Goal: Information Seeking & Learning: Learn about a topic

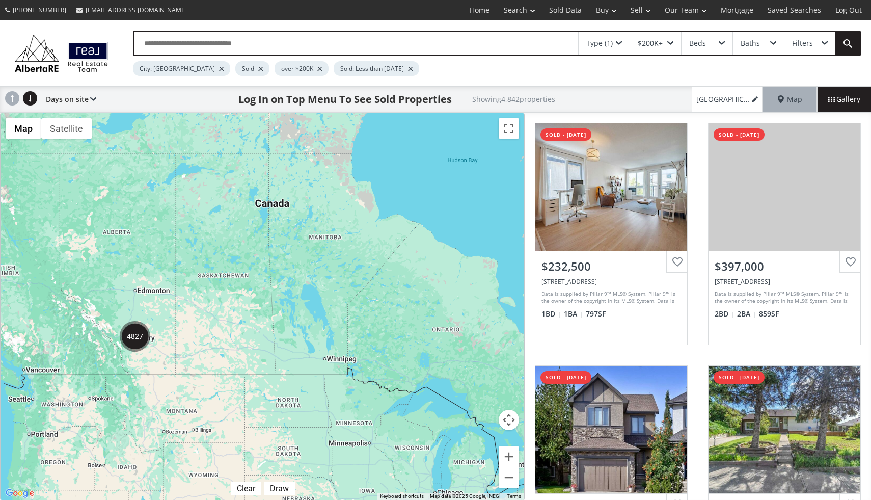
click at [129, 333] on img "4827" at bounding box center [135, 336] width 31 height 31
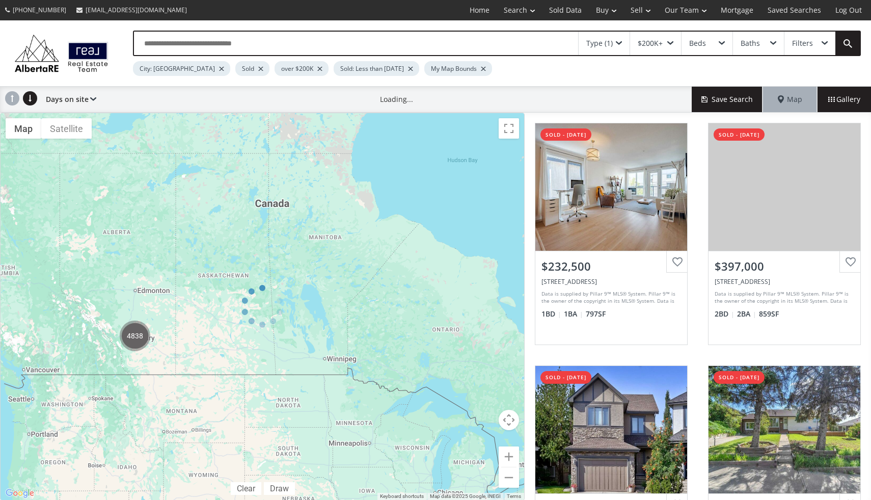
click at [508, 453] on div at bounding box center [262, 307] width 525 height 388
click at [134, 333] on div at bounding box center [262, 307] width 525 height 388
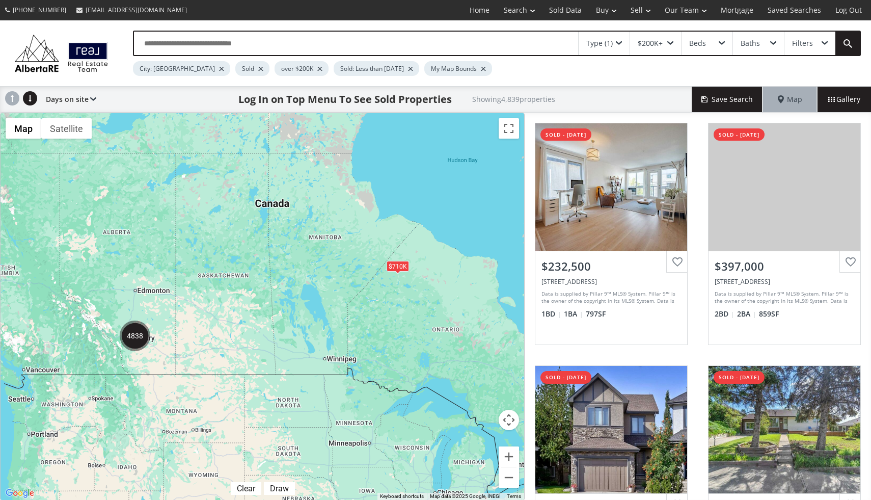
click at [143, 338] on img "4838" at bounding box center [135, 336] width 31 height 31
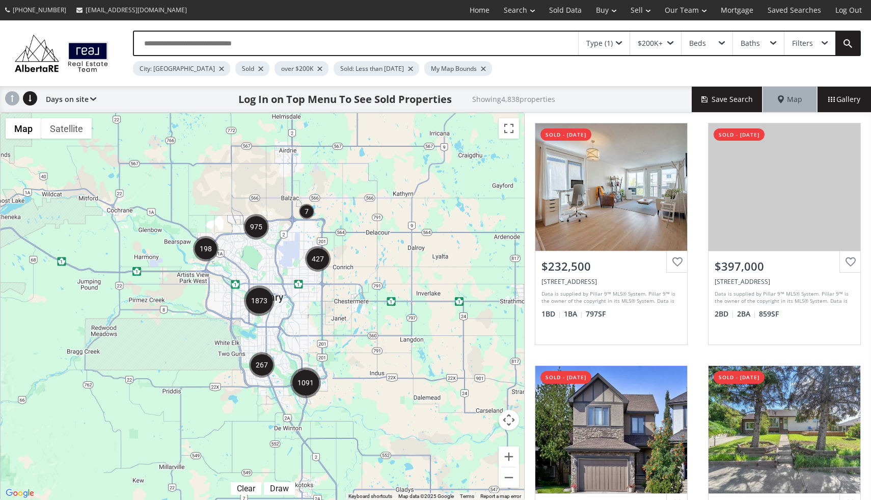
click at [272, 356] on img "267" at bounding box center [261, 364] width 25 height 25
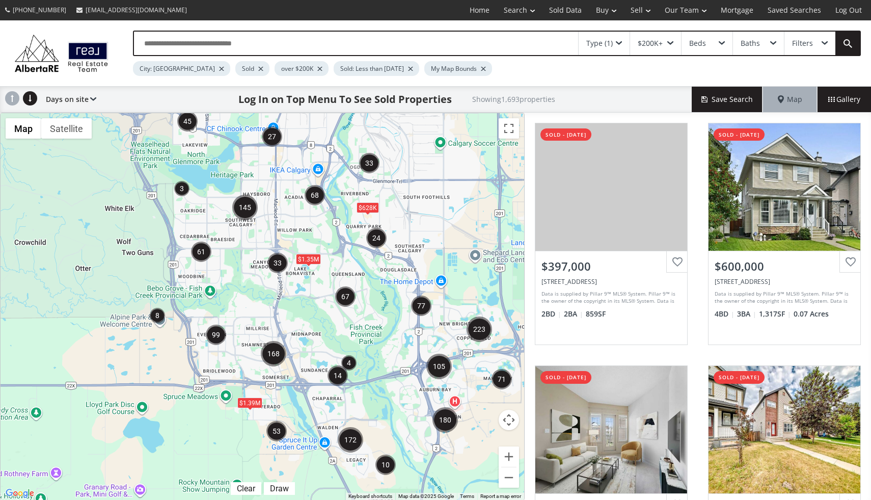
click at [278, 261] on img "33" at bounding box center [278, 263] width 20 height 20
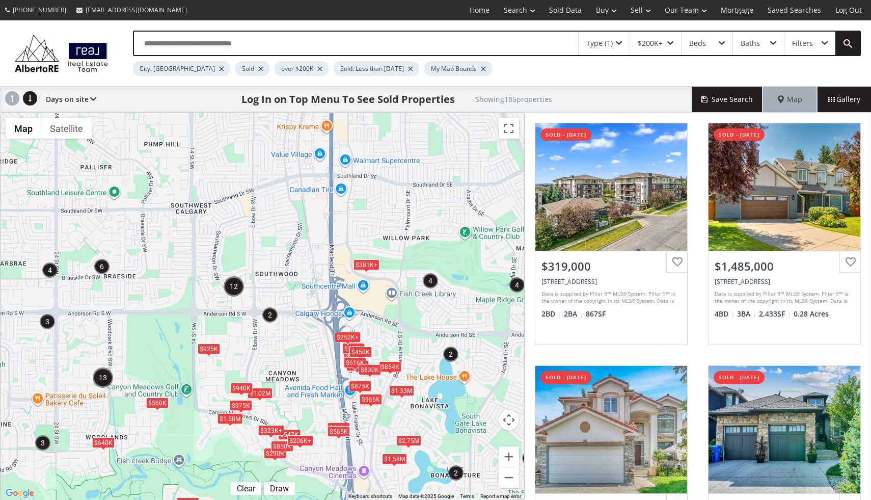
drag, startPoint x: 234, startPoint y: 204, endPoint x: 265, endPoint y: 354, distance: 153.0
click at [265, 354] on div "To navigate, press the arrow keys. $290K $515K $381K+ $850K $323K+ $495K $547K …" at bounding box center [263, 306] width 524 height 387
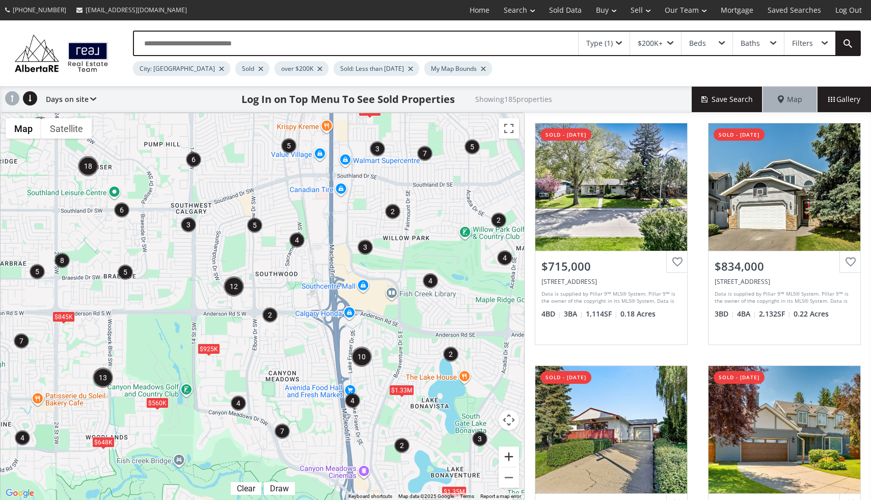
click at [509, 455] on button "Zoom in" at bounding box center [509, 456] width 20 height 20
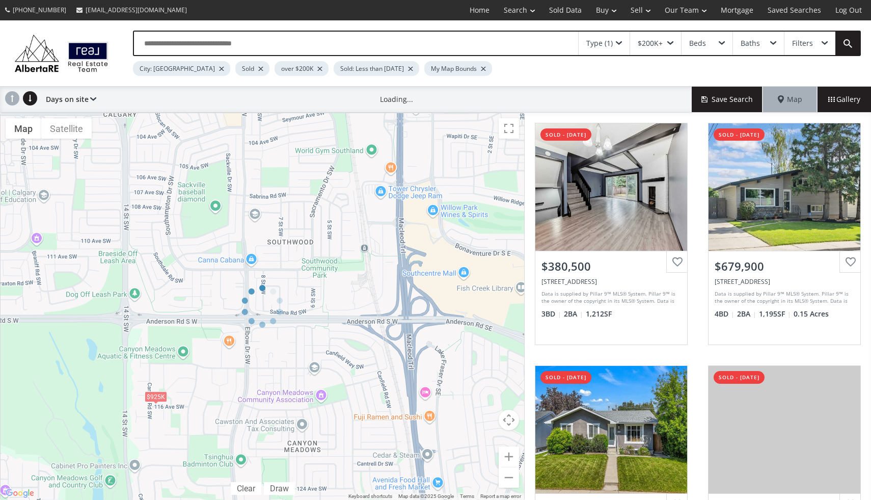
drag, startPoint x: 283, startPoint y: 189, endPoint x: 297, endPoint y: 241, distance: 53.1
click at [297, 241] on div at bounding box center [262, 307] width 525 height 388
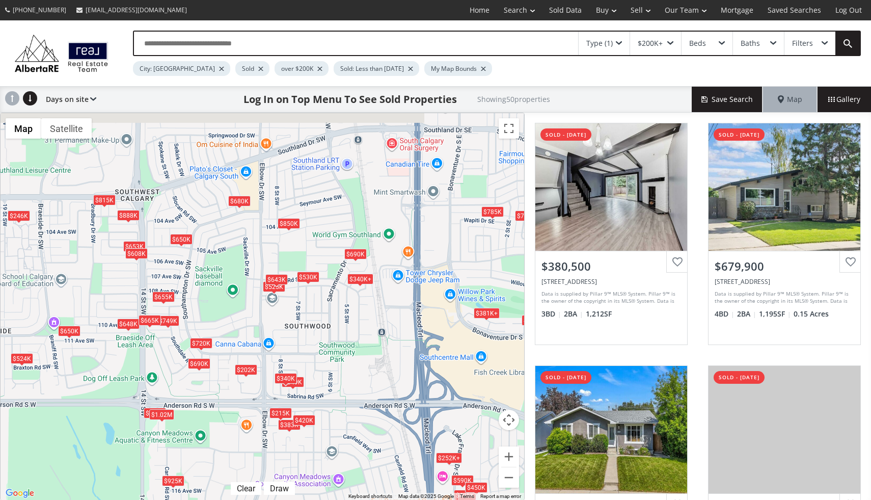
drag, startPoint x: 289, startPoint y: 220, endPoint x: 306, endPoint y: 306, distance: 88.3
click at [306, 306] on div "To navigate, press the arrow keys. $381K+ $680K $785K $690K $525K $650K $202K $…" at bounding box center [263, 306] width 524 height 387
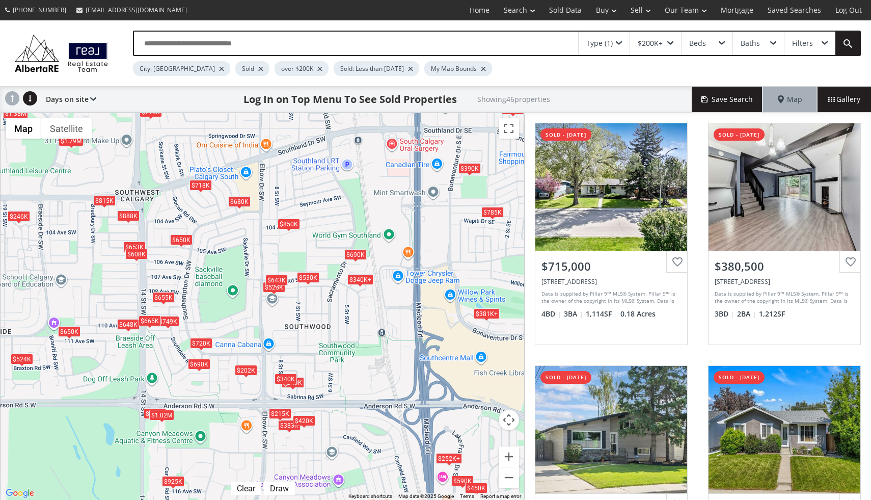
click at [206, 346] on div "$720K" at bounding box center [201, 343] width 22 height 11
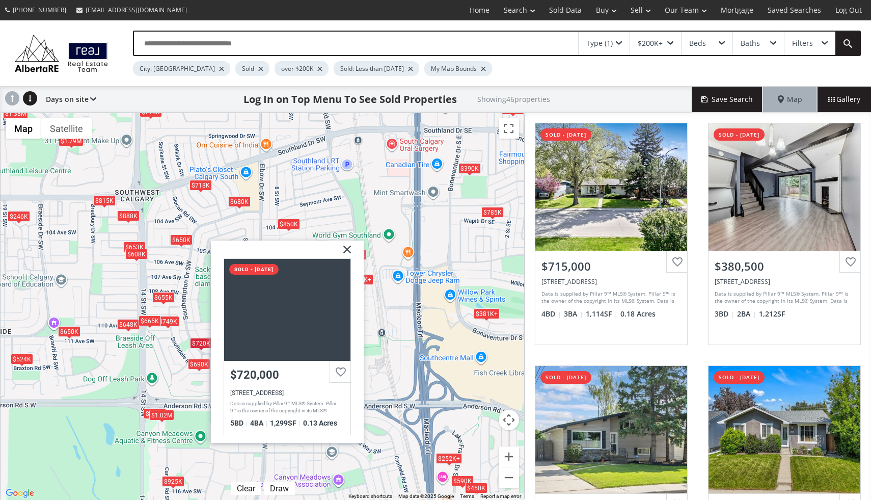
click at [351, 245] on img at bounding box center [343, 253] width 25 height 25
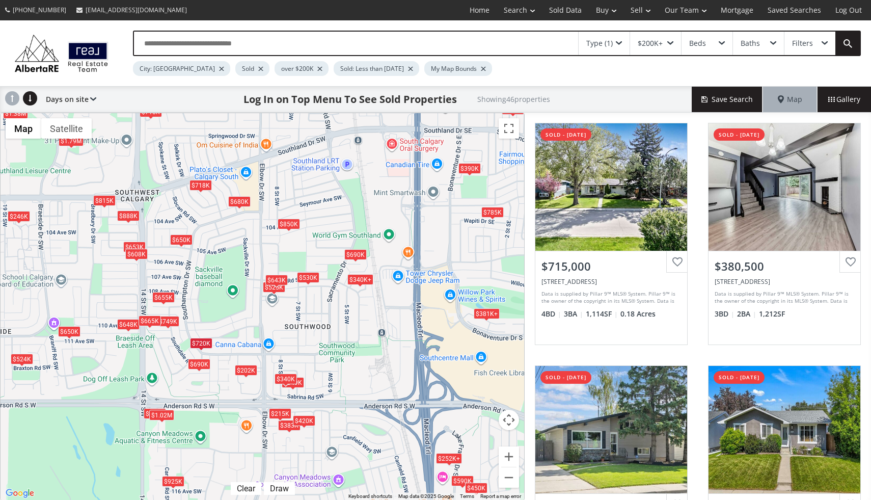
click at [206, 345] on div "$720K" at bounding box center [201, 343] width 22 height 11
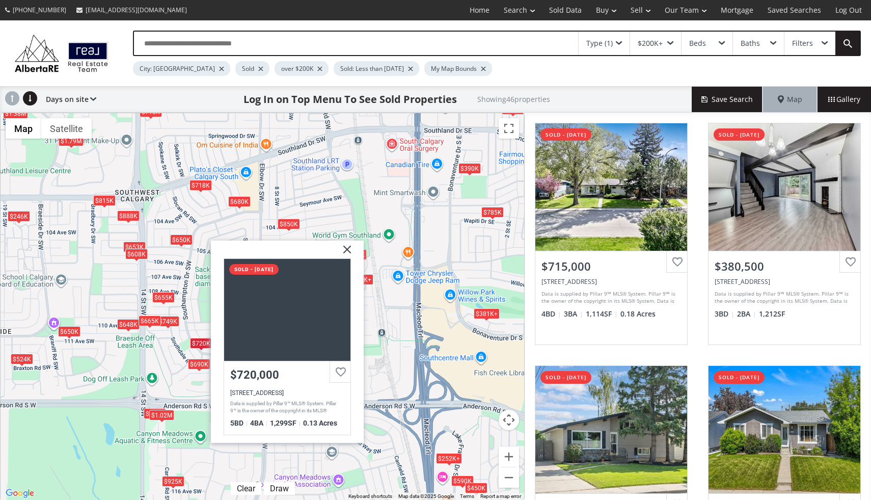
click at [346, 247] on img at bounding box center [343, 253] width 25 height 25
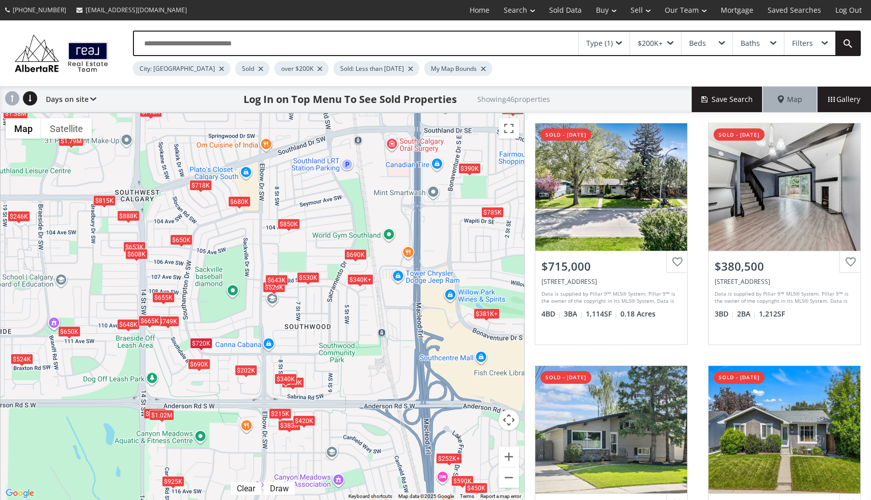
click at [293, 226] on div "$850K" at bounding box center [289, 224] width 22 height 11
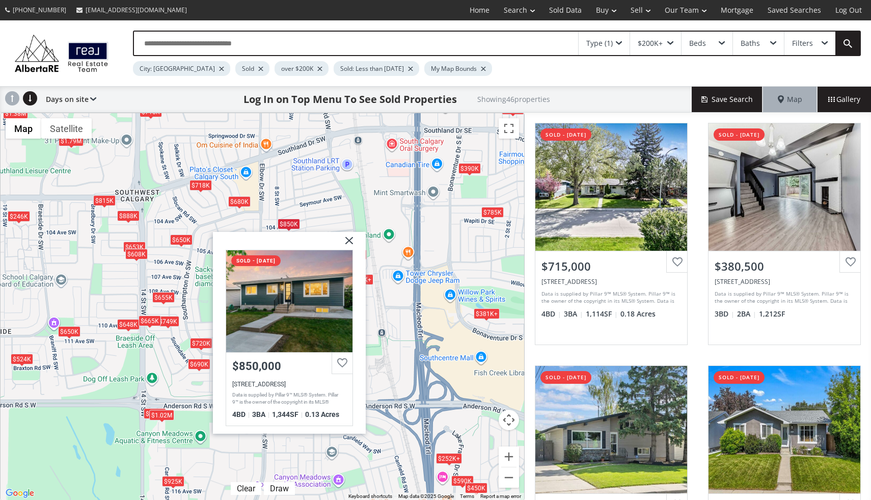
click at [352, 242] on img at bounding box center [345, 244] width 25 height 25
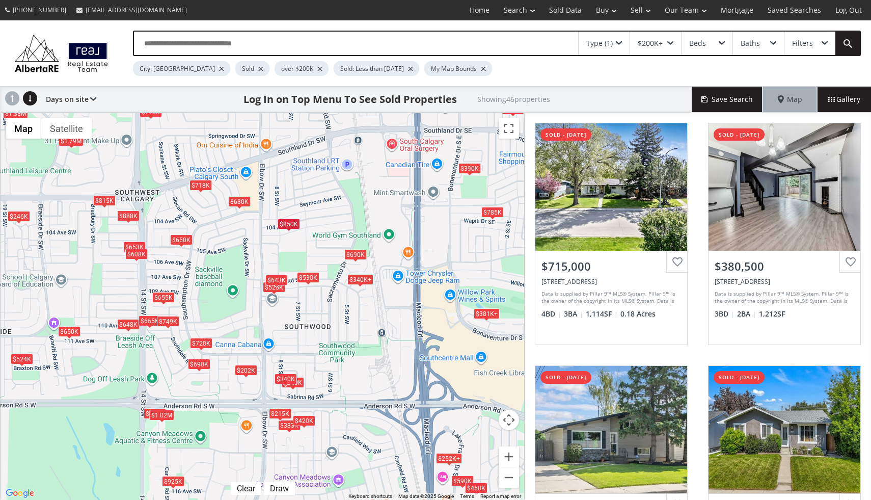
click at [176, 323] on div "$749K" at bounding box center [168, 321] width 22 height 11
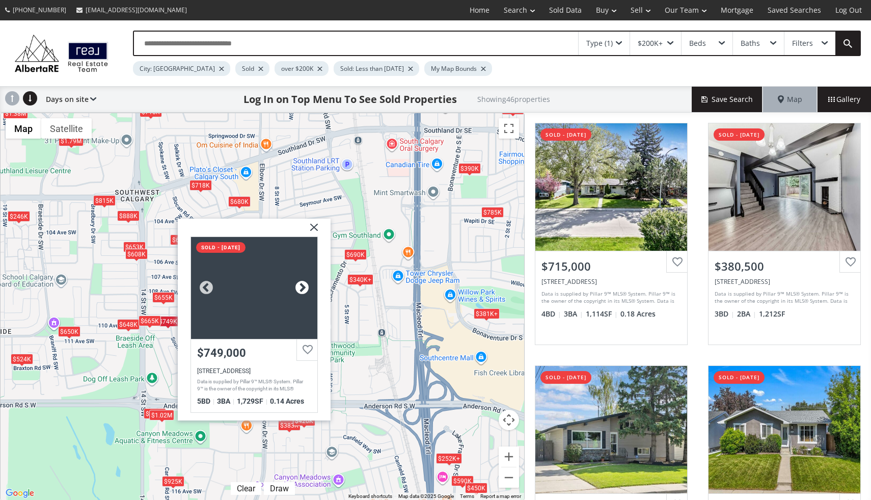
click at [303, 284] on div at bounding box center [302, 287] width 15 height 15
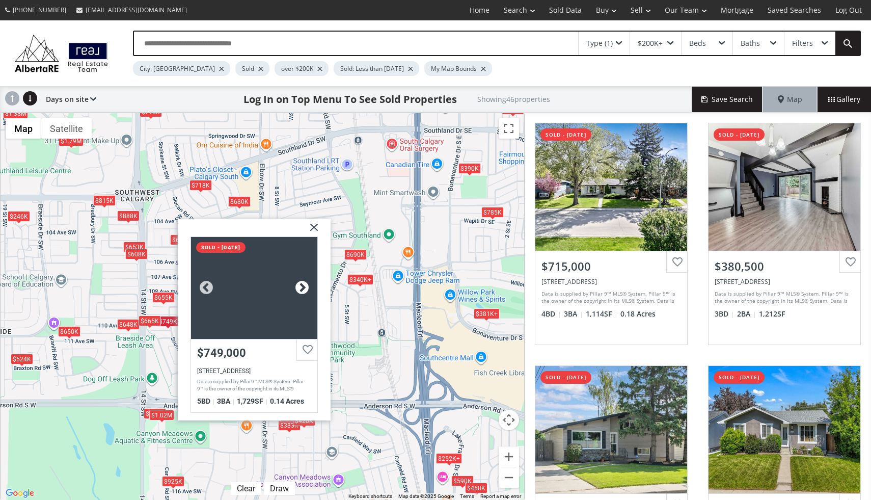
click at [303, 284] on div at bounding box center [302, 287] width 15 height 15
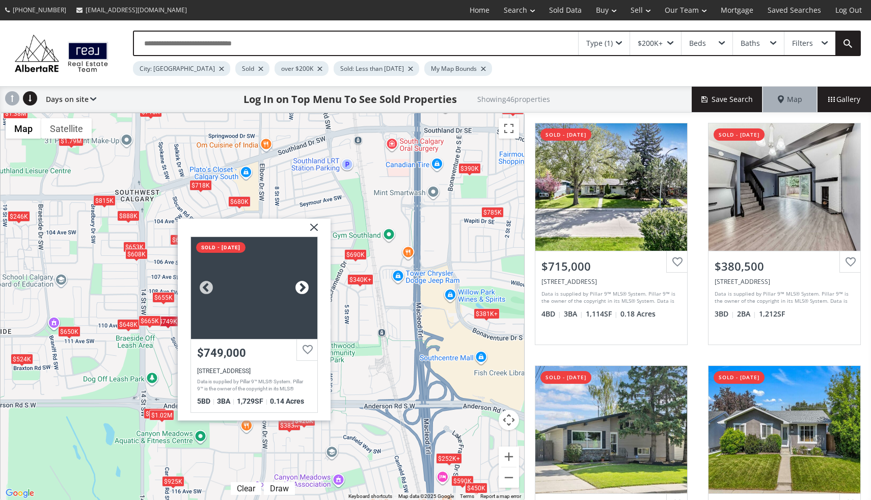
click at [303, 284] on div at bounding box center [302, 287] width 15 height 15
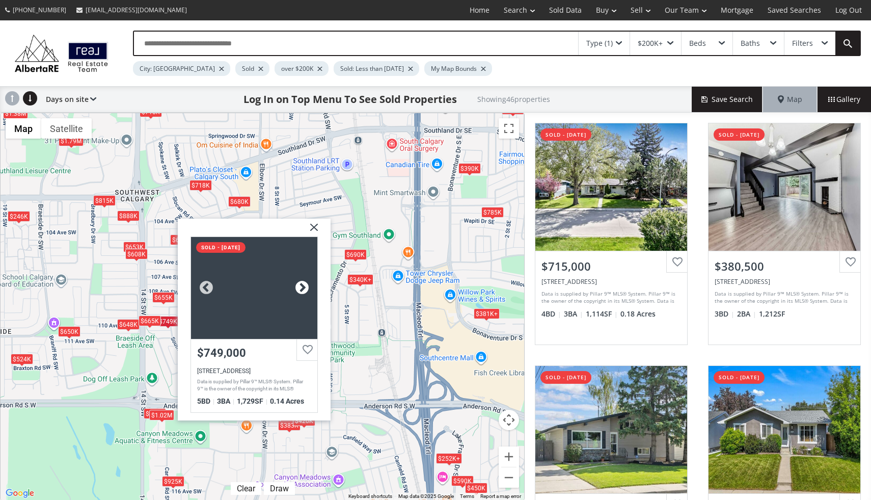
click at [303, 284] on div at bounding box center [302, 287] width 15 height 15
click at [317, 226] on img at bounding box center [310, 231] width 25 height 25
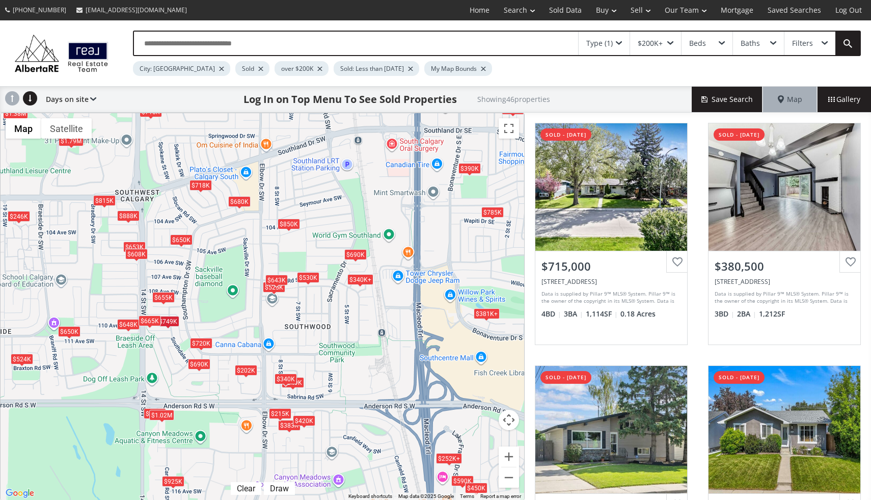
click at [129, 215] on div "$888K" at bounding box center [128, 215] width 22 height 11
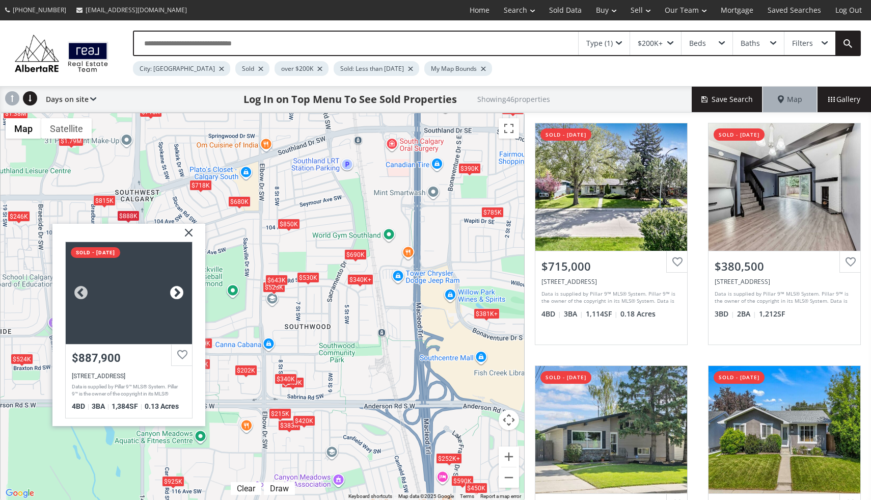
click at [178, 288] on div at bounding box center [176, 292] width 15 height 15
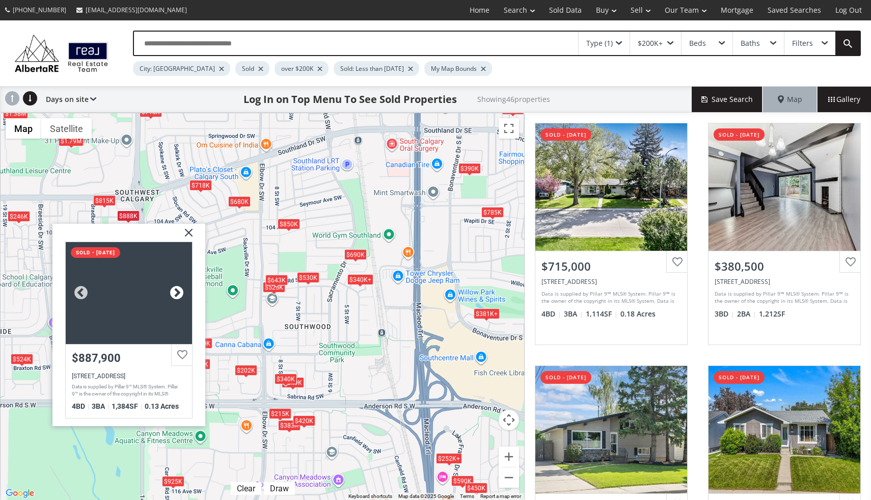
click at [178, 288] on div at bounding box center [176, 292] width 15 height 15
click at [192, 229] on img at bounding box center [184, 236] width 25 height 25
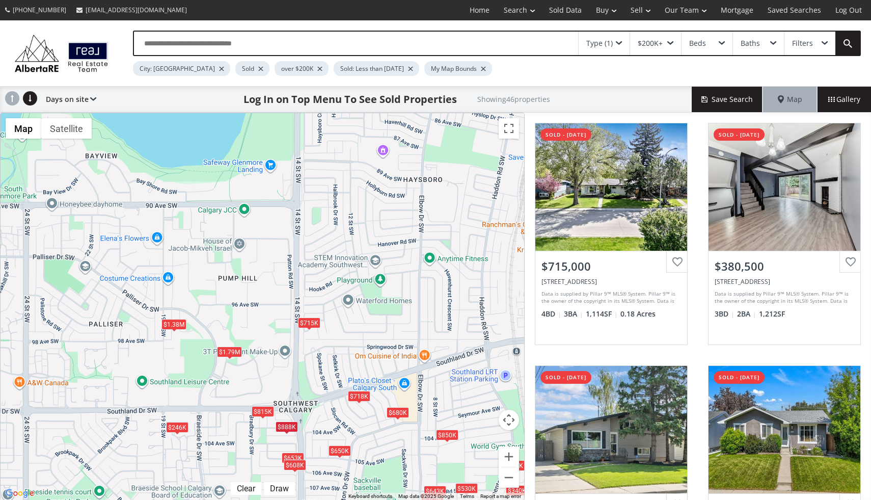
drag, startPoint x: 219, startPoint y: 187, endPoint x: 409, endPoint y: 386, distance: 275.4
click at [405, 390] on div "To navigate, press the arrow keys. $715K $381K+ $680K $785K $690K $525K $650K $…" at bounding box center [263, 306] width 524 height 387
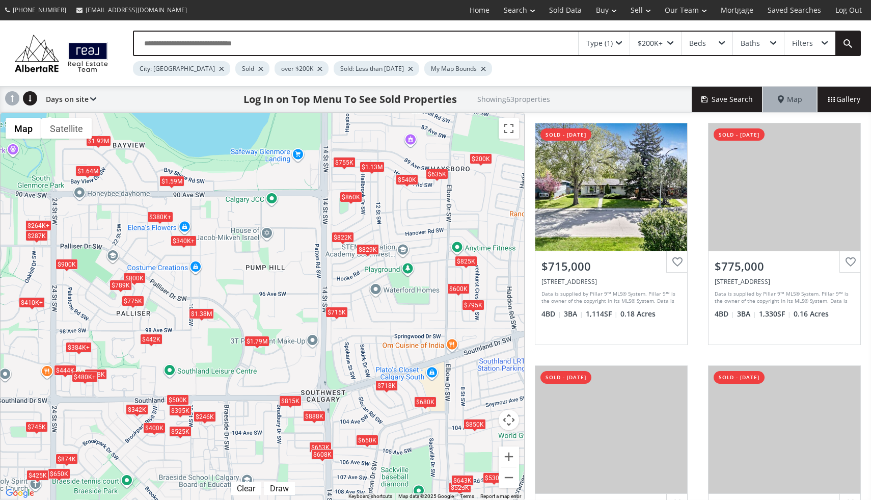
click at [254, 343] on div "$1.79M" at bounding box center [257, 341] width 25 height 11
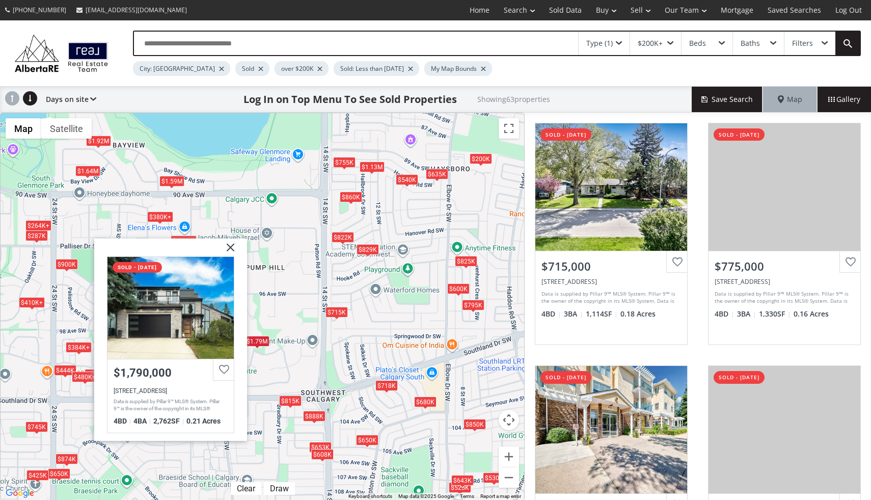
click at [230, 241] on img at bounding box center [226, 250] width 25 height 25
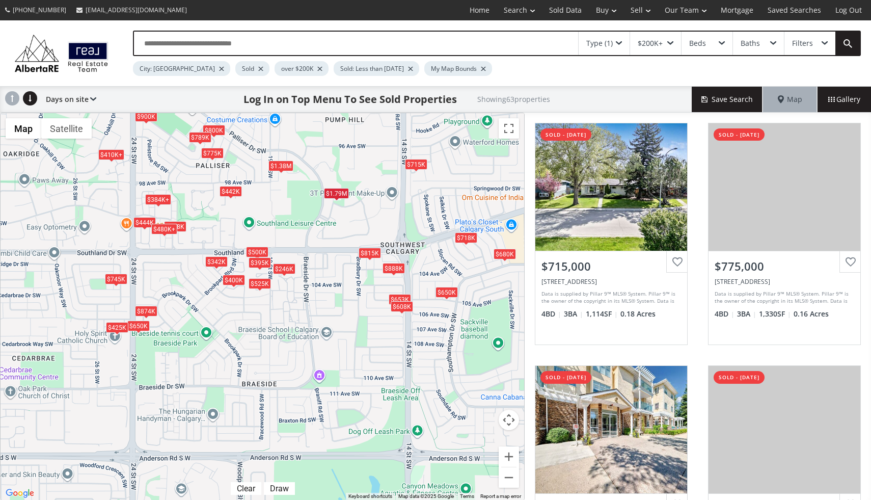
drag, startPoint x: 170, startPoint y: 357, endPoint x: 249, endPoint y: 208, distance: 168.7
click at [249, 208] on div "To navigate, press the arrow keys. $715K $775K $340K+ $829K $264K+ $680K $444K …" at bounding box center [263, 306] width 524 height 387
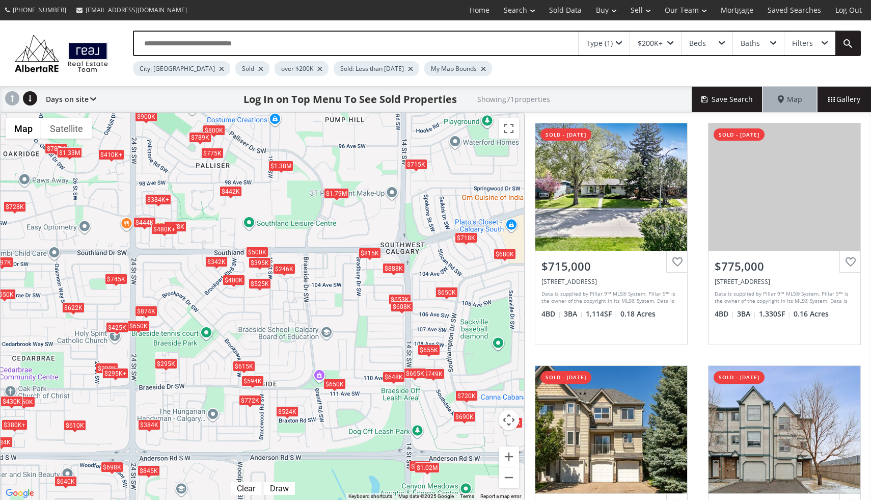
click at [65, 159] on div "To navigate, press the arrow keys. $715K $775K $450K $384K $680K $444K $458K $6…" at bounding box center [263, 306] width 524 height 387
click at [71, 154] on div "$1.33M" at bounding box center [69, 153] width 25 height 11
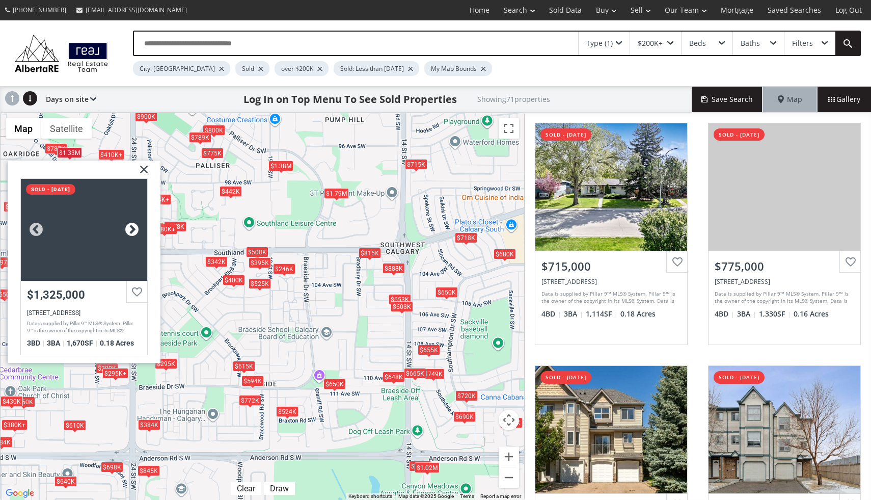
click at [131, 229] on div at bounding box center [131, 230] width 15 height 15
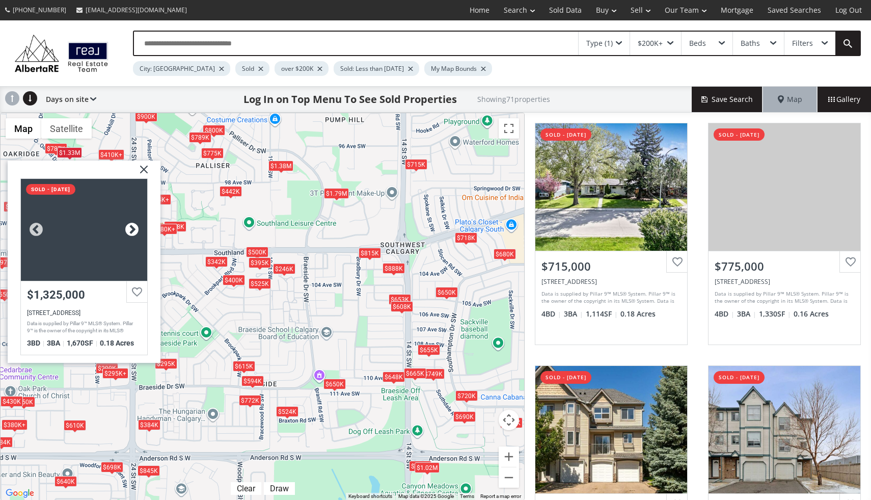
click at [131, 229] on div at bounding box center [131, 230] width 15 height 15
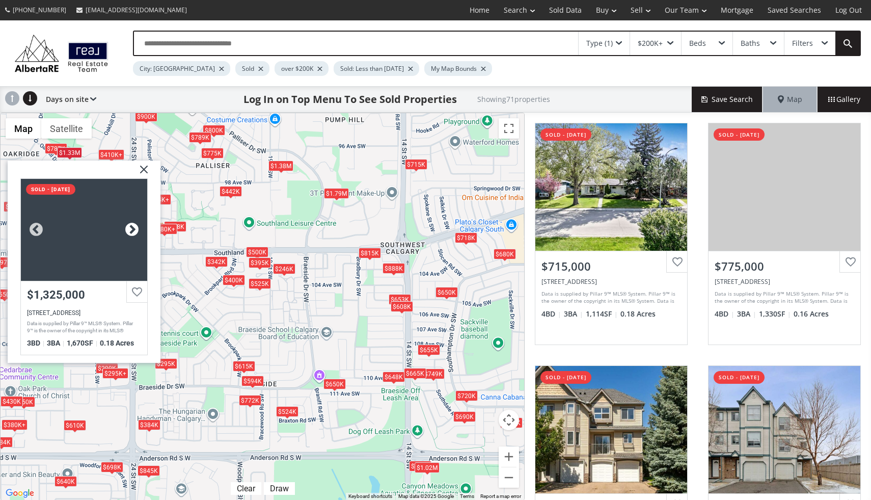
click at [131, 229] on div at bounding box center [131, 230] width 15 height 15
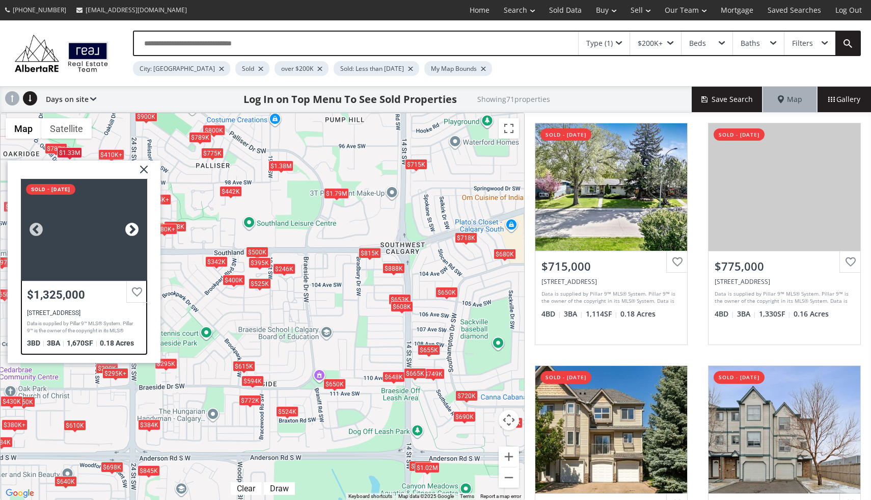
click at [131, 229] on div at bounding box center [131, 230] width 15 height 15
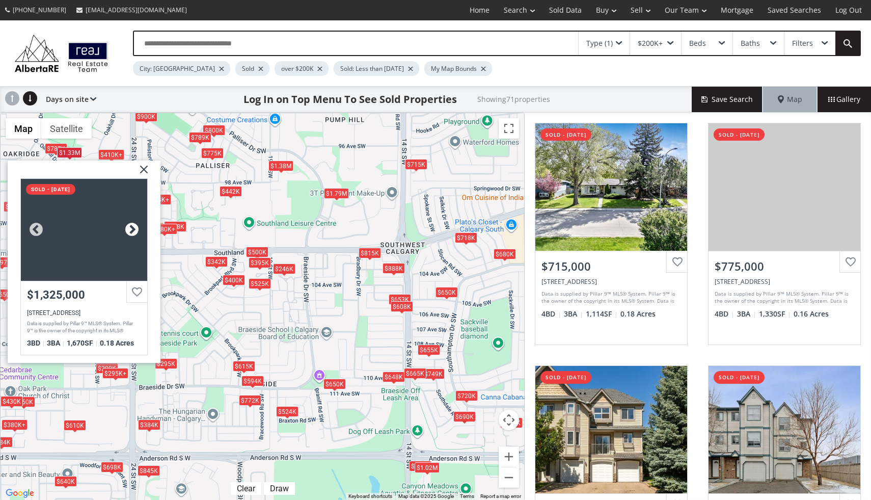
click at [131, 229] on div at bounding box center [131, 230] width 15 height 15
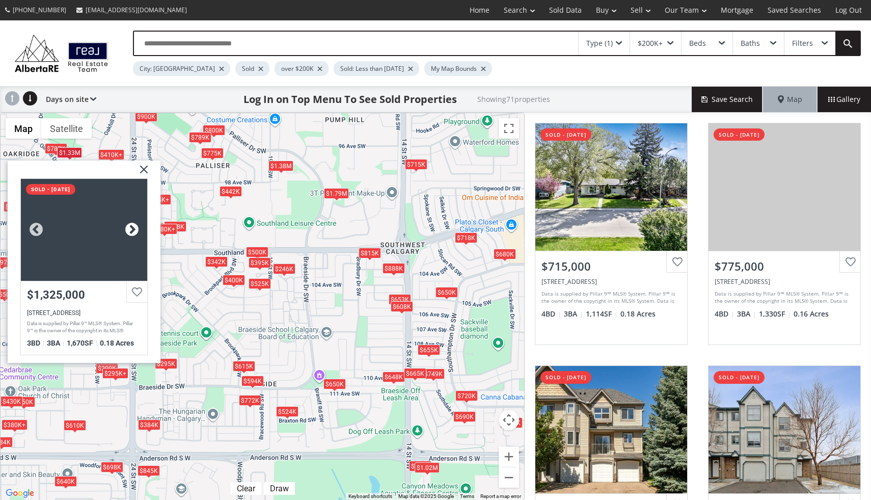
click at [131, 229] on div at bounding box center [131, 230] width 15 height 15
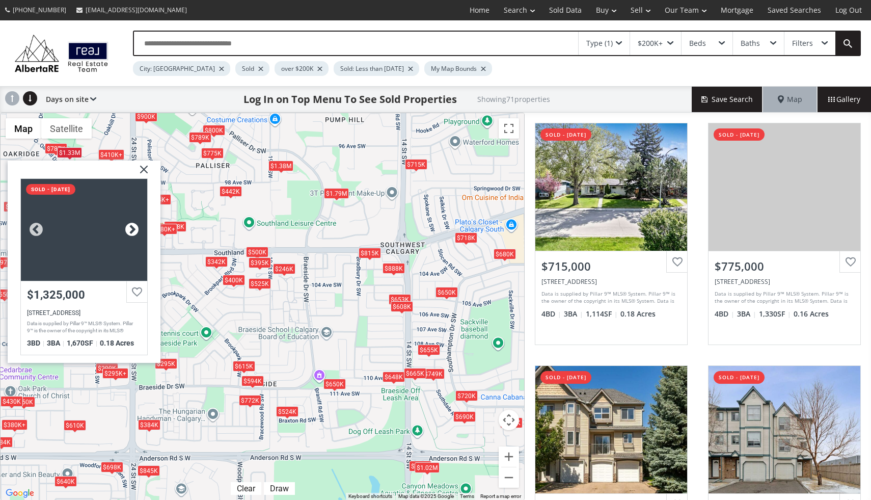
click at [131, 229] on div at bounding box center [131, 230] width 15 height 15
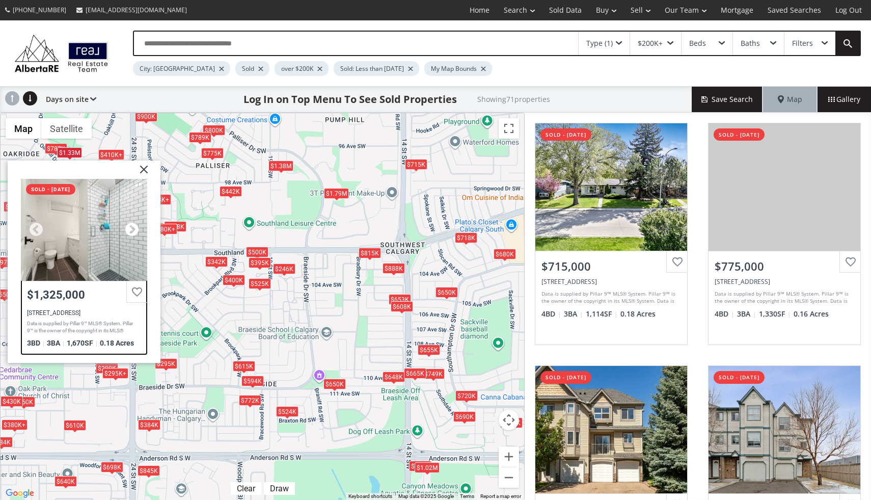
click at [131, 229] on div at bounding box center [131, 230] width 15 height 15
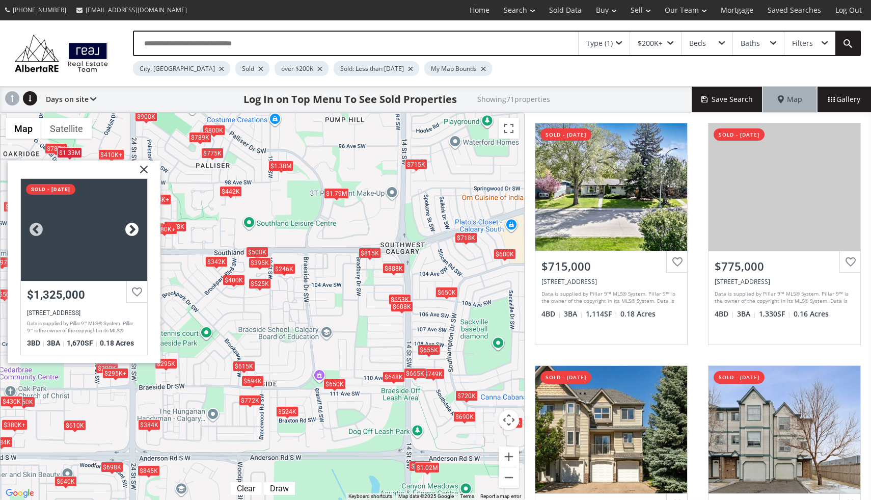
click at [131, 229] on div at bounding box center [131, 230] width 15 height 15
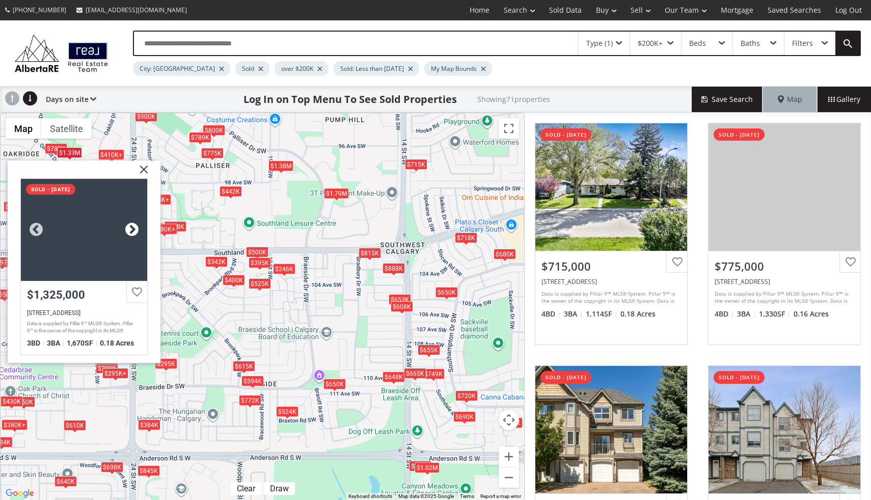
click at [131, 229] on div at bounding box center [131, 230] width 15 height 15
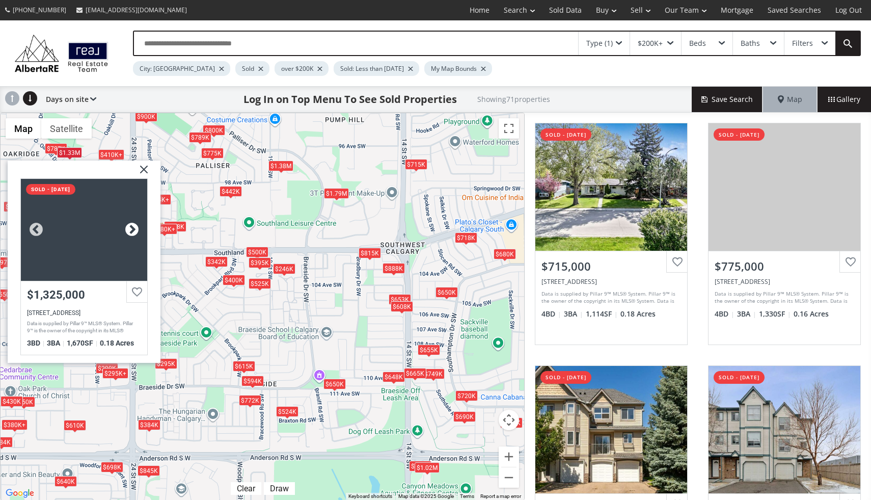
click at [131, 229] on div at bounding box center [131, 230] width 15 height 15
click at [86, 246] on div at bounding box center [84, 230] width 126 height 102
click at [143, 169] on img at bounding box center [139, 173] width 25 height 25
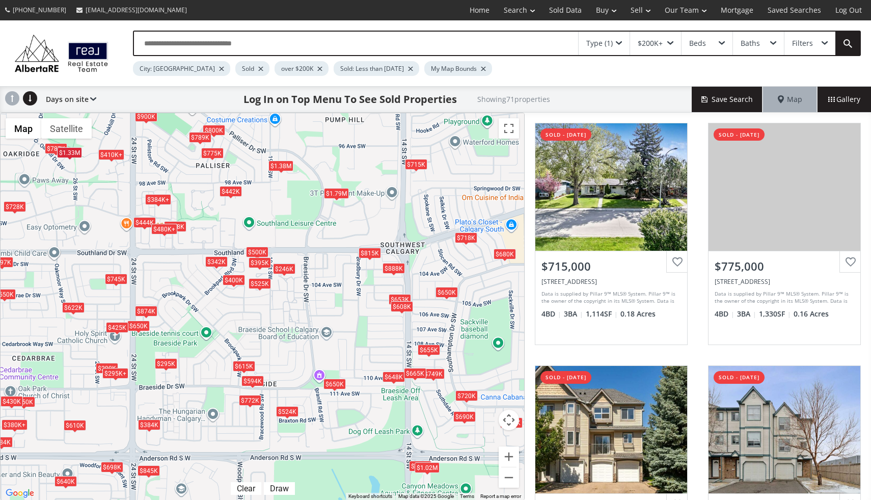
click at [150, 120] on div "$900K" at bounding box center [146, 116] width 22 height 11
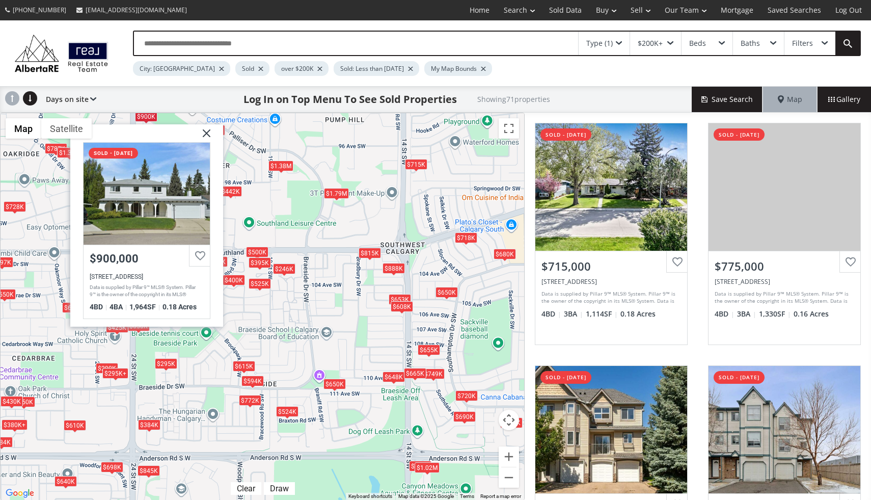
click at [205, 138] on img at bounding box center [202, 136] width 25 height 25
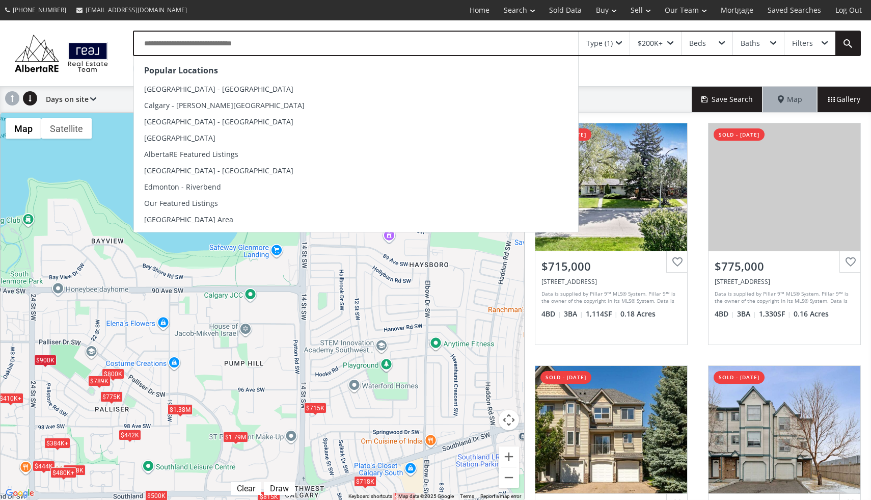
drag, startPoint x: 351, startPoint y: 254, endPoint x: 248, endPoint y: 499, distance: 265.8
click at [248, 499] on div "← Move left → Move right ↑ Move up ↓ Move down + Zoom in - Zoom out Home Jump l…" at bounding box center [262, 307] width 525 height 388
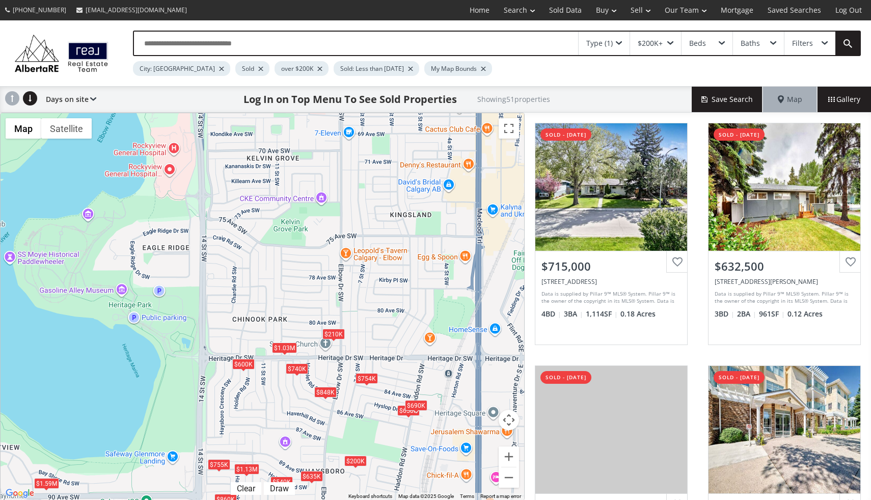
drag, startPoint x: 442, startPoint y: 174, endPoint x: 336, endPoint y: 383, distance: 234.0
click at [336, 383] on div "To navigate, press the arrow keys. $715K $633K $775K $340K+ $829K $264K+ $444K …" at bounding box center [263, 306] width 524 height 387
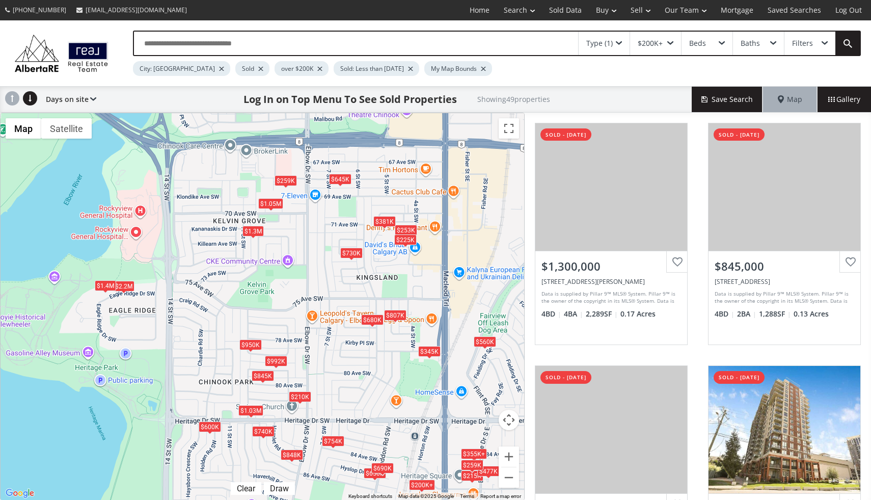
drag, startPoint x: 416, startPoint y: 246, endPoint x: 383, endPoint y: 310, distance: 72.5
click at [383, 310] on div "To navigate, press the arrow keys. $1.3M $845K $210K+ $200K+ $650K $755K $645K …" at bounding box center [263, 306] width 524 height 387
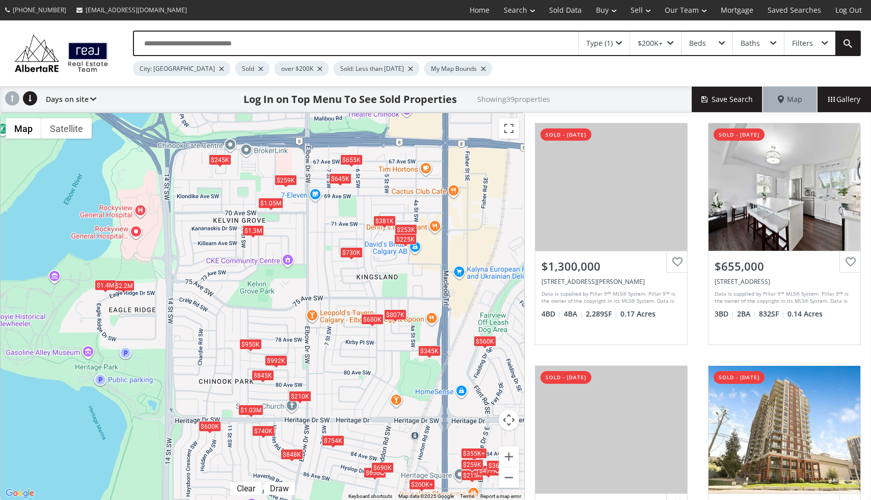
click at [278, 202] on div "$1.05M" at bounding box center [270, 203] width 25 height 11
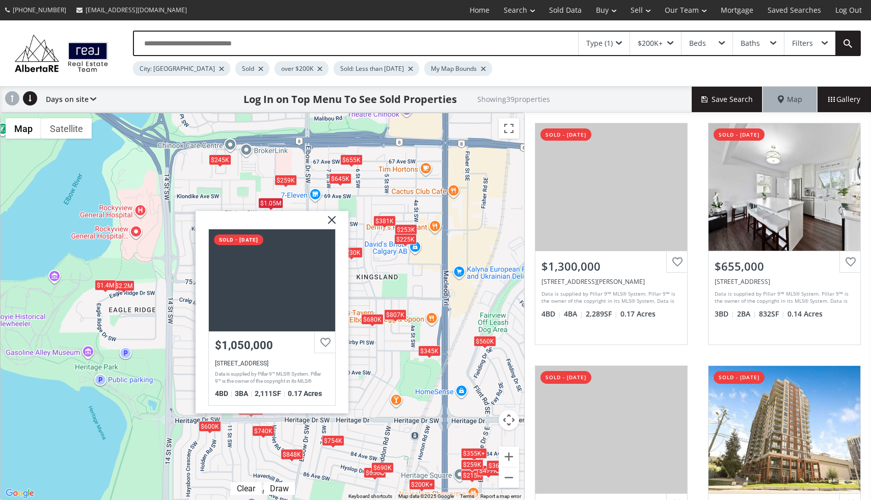
click at [334, 221] on img at bounding box center [327, 223] width 25 height 25
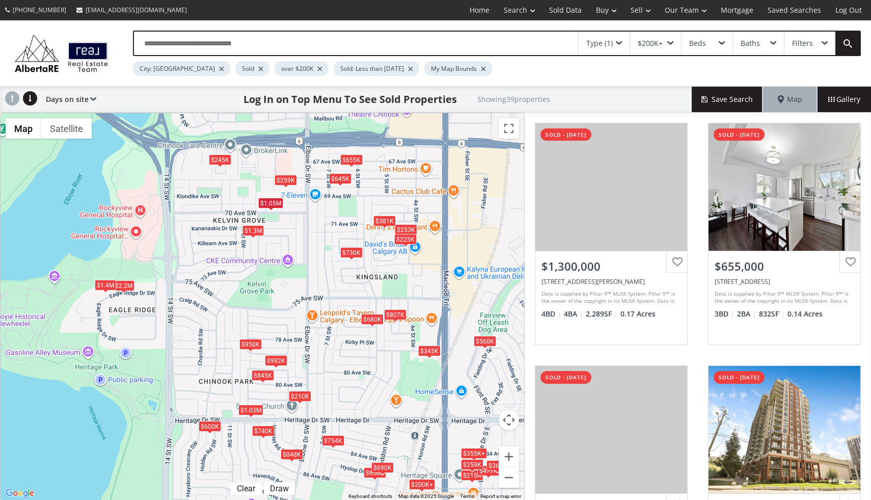
click at [256, 231] on div "$1.3M" at bounding box center [253, 230] width 21 height 11
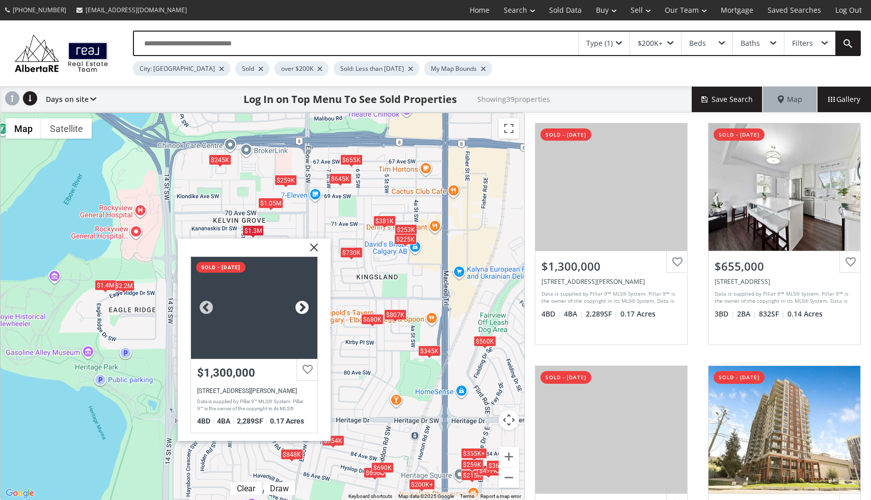
click at [299, 310] on div at bounding box center [302, 307] width 15 height 15
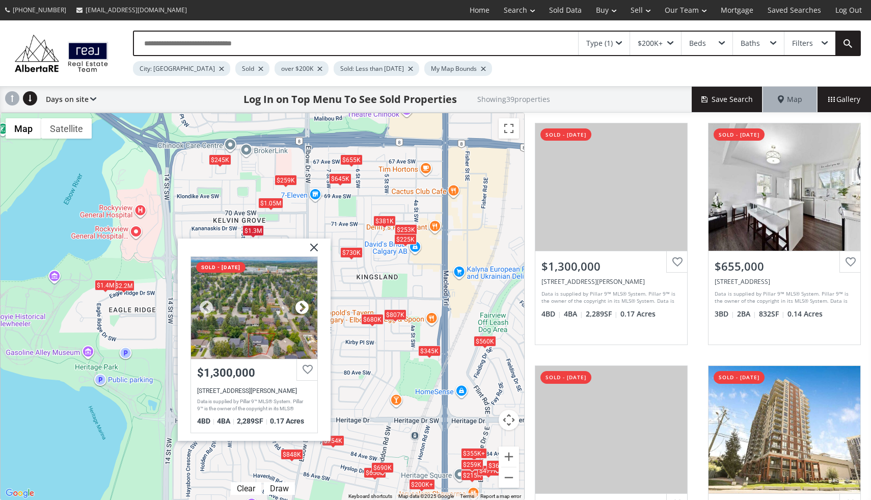
click at [299, 310] on div at bounding box center [302, 307] width 15 height 15
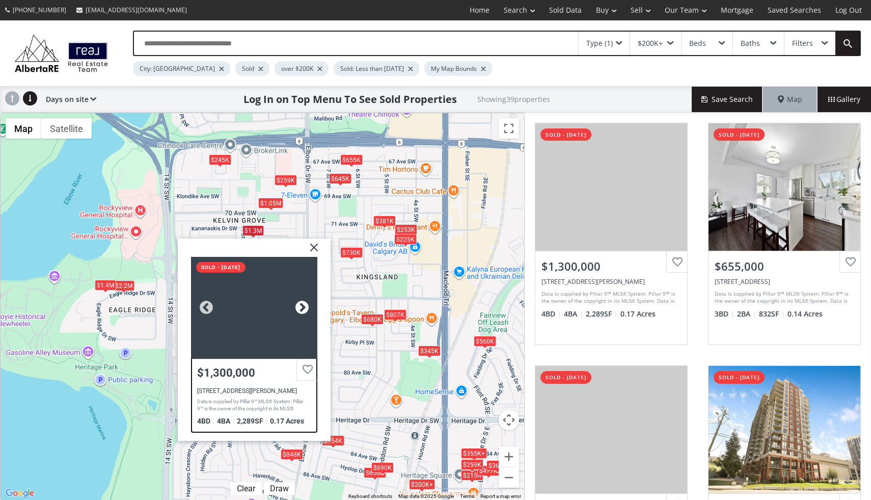
click at [299, 310] on div at bounding box center [302, 307] width 15 height 15
click at [303, 307] on div at bounding box center [302, 307] width 15 height 15
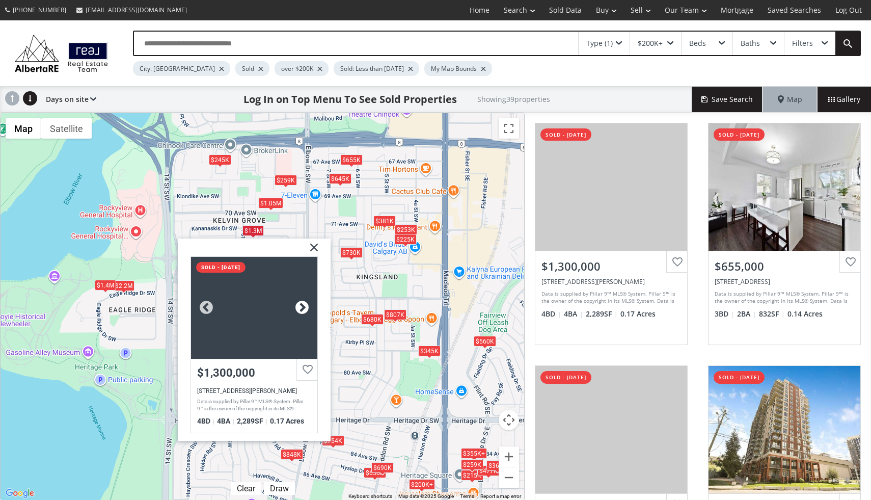
click at [303, 307] on div at bounding box center [302, 307] width 15 height 15
click at [303, 306] on div at bounding box center [302, 307] width 15 height 15
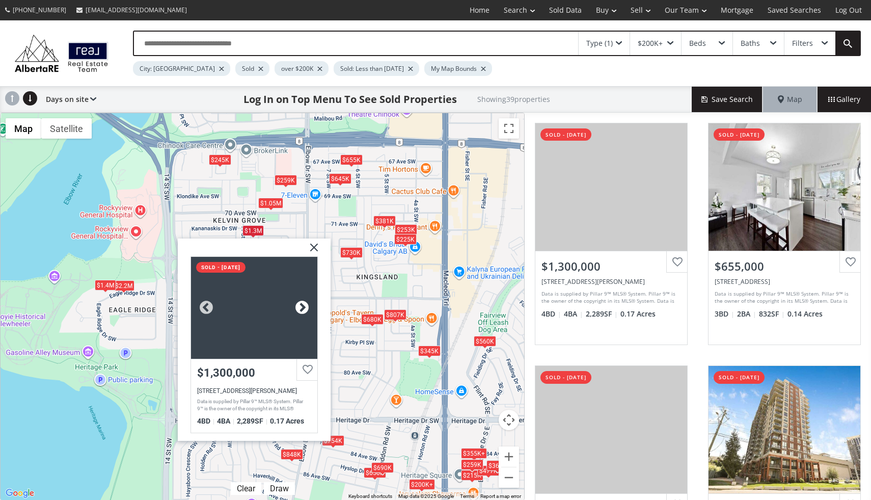
click at [303, 306] on div at bounding box center [302, 307] width 15 height 15
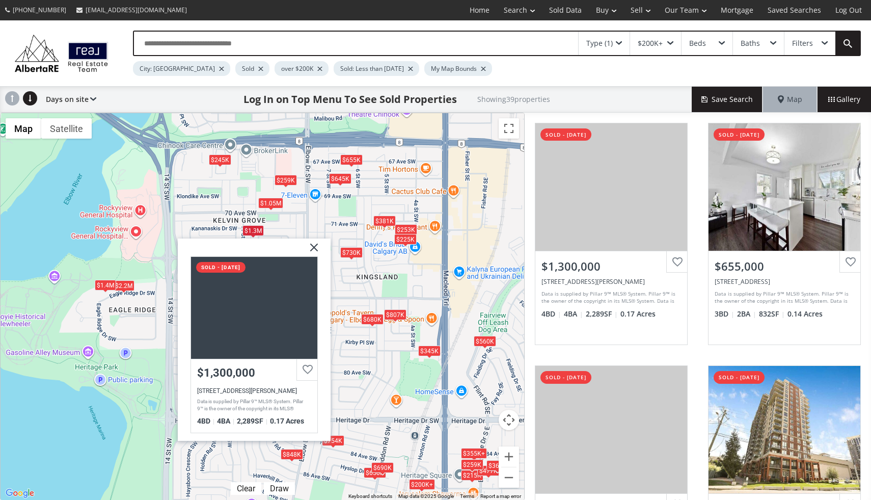
click at [316, 243] on img at bounding box center [310, 250] width 25 height 25
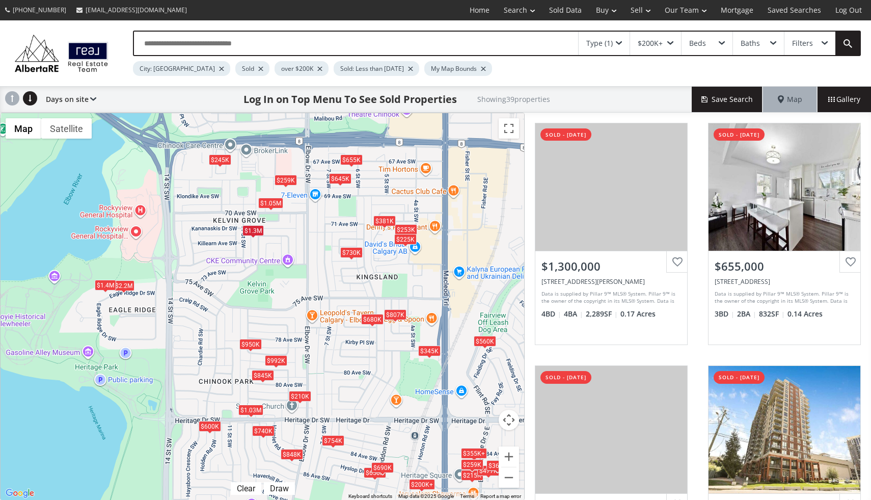
click at [273, 202] on div "$1.05M" at bounding box center [270, 203] width 25 height 11
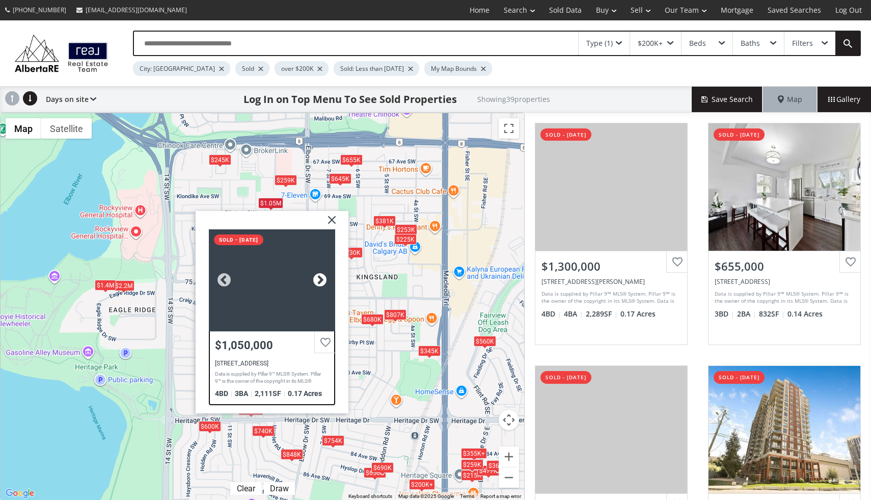
click at [326, 281] on div at bounding box center [319, 280] width 15 height 15
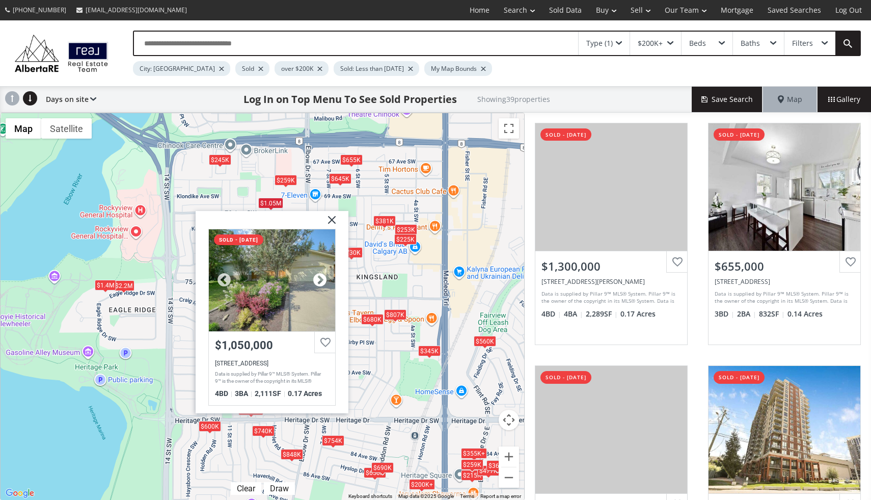
click at [326, 281] on div at bounding box center [319, 280] width 15 height 15
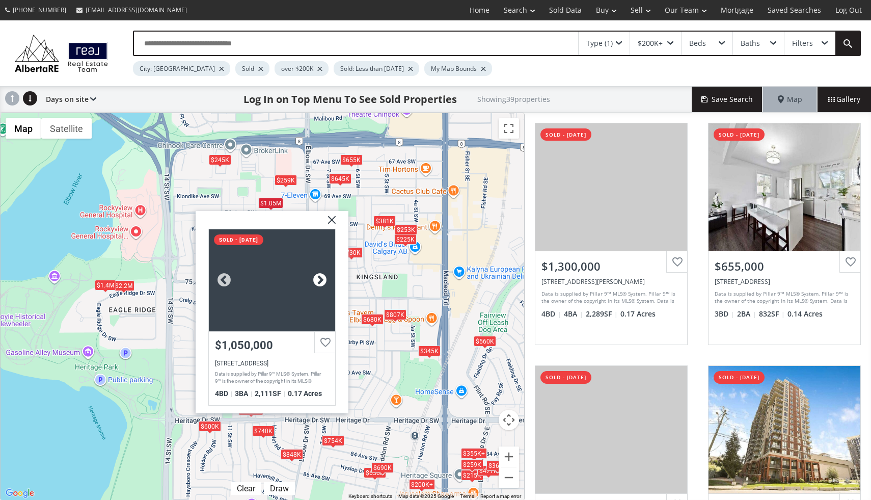
click at [326, 281] on div at bounding box center [319, 280] width 15 height 15
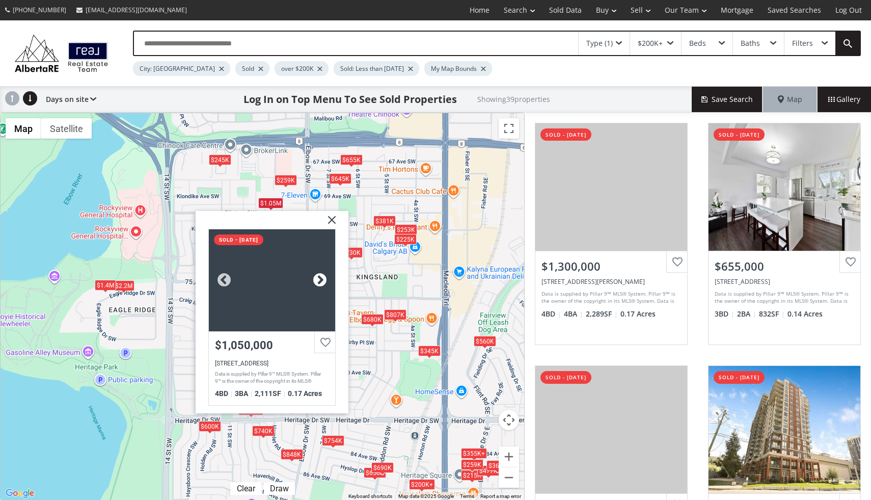
click at [326, 281] on div at bounding box center [319, 280] width 15 height 15
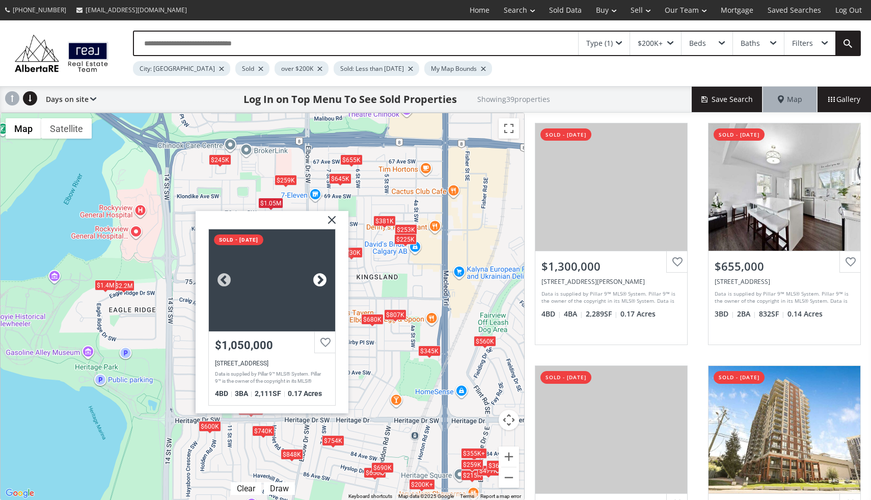
click at [326, 281] on div at bounding box center [319, 280] width 15 height 15
click at [332, 219] on img at bounding box center [327, 223] width 25 height 25
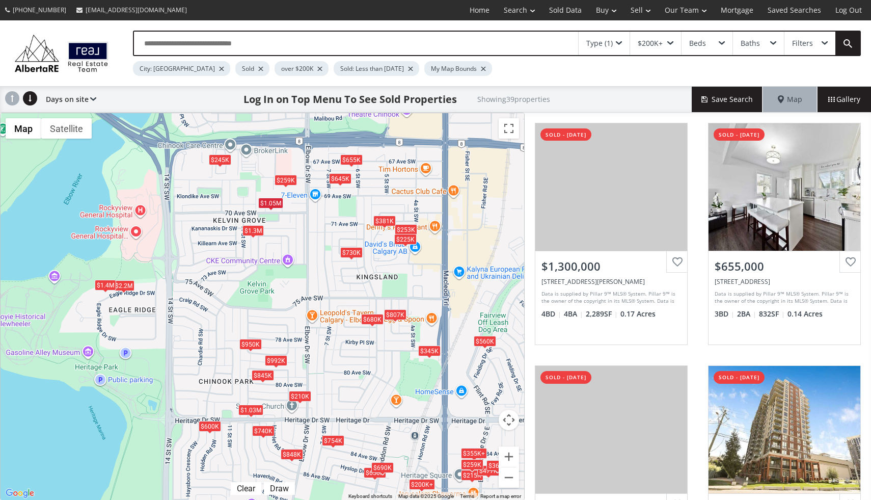
click at [247, 340] on div "$950K" at bounding box center [251, 344] width 22 height 11
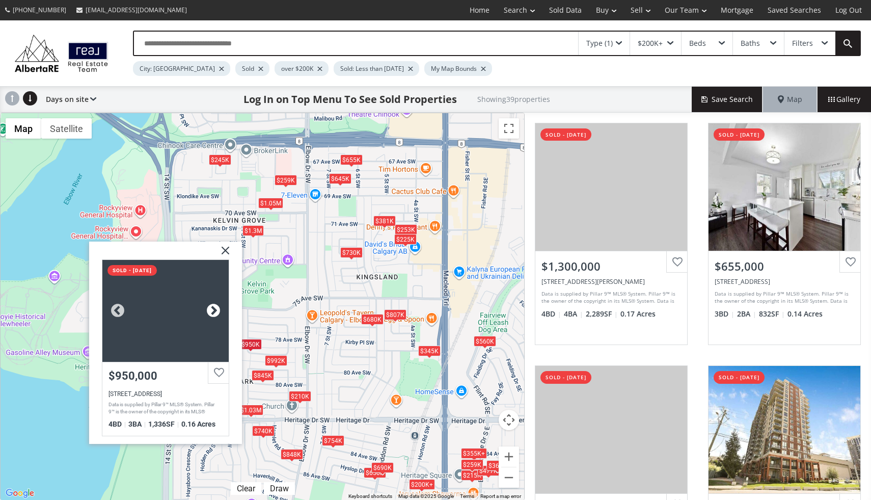
click at [215, 309] on div at bounding box center [213, 310] width 15 height 15
click at [231, 247] on img at bounding box center [221, 254] width 25 height 25
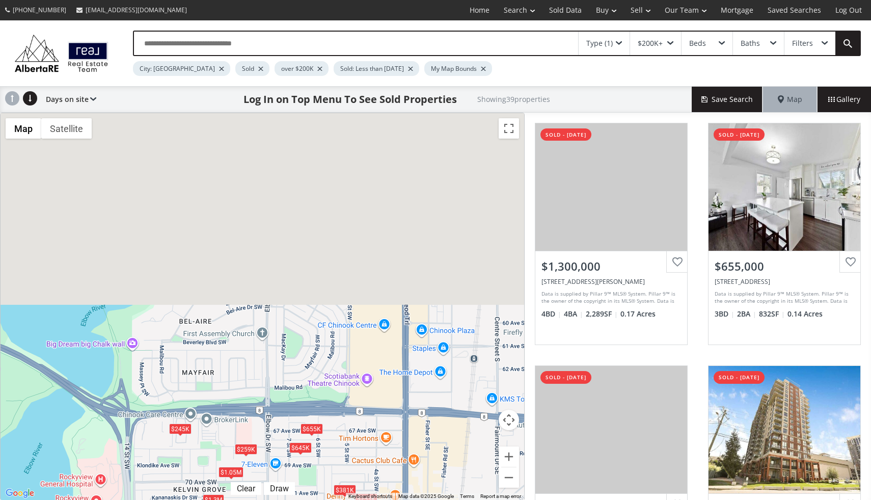
drag, startPoint x: 418, startPoint y: 226, endPoint x: 378, endPoint y: 499, distance: 276.1
click at [378, 499] on div "← Move left → Move right ↑ Move up ↓ Move down + Zoom in - Zoom out Home Jump l…" at bounding box center [262, 307] width 525 height 388
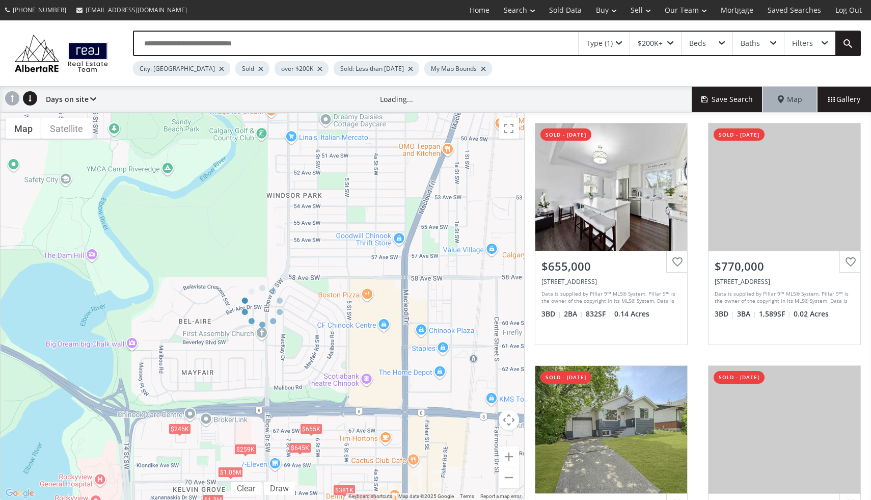
drag, startPoint x: 412, startPoint y: 270, endPoint x: 337, endPoint y: 499, distance: 241.2
click at [337, 499] on div at bounding box center [262, 307] width 525 height 388
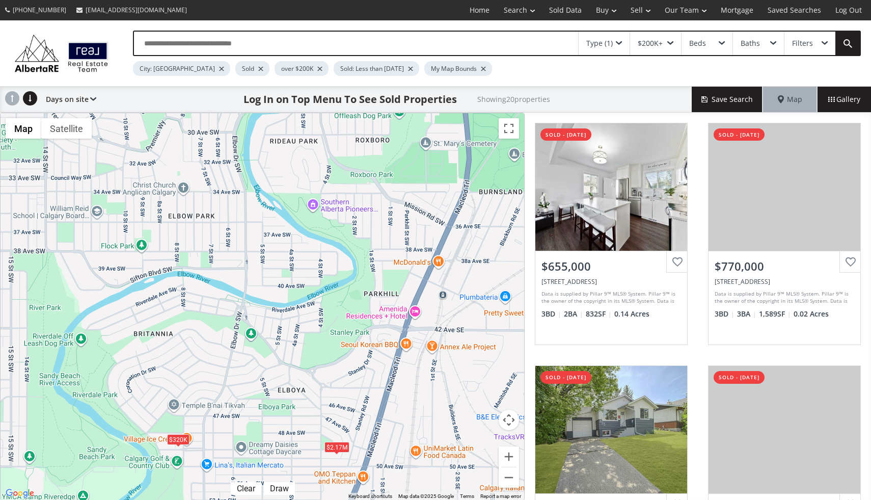
drag, startPoint x: 386, startPoint y: 160, endPoint x: 302, endPoint y: 489, distance: 339.9
click at [302, 489] on div "To navigate, press the arrow keys. $655K $770K $645K $1.05M $609K $935K $312K $…" at bounding box center [263, 306] width 524 height 387
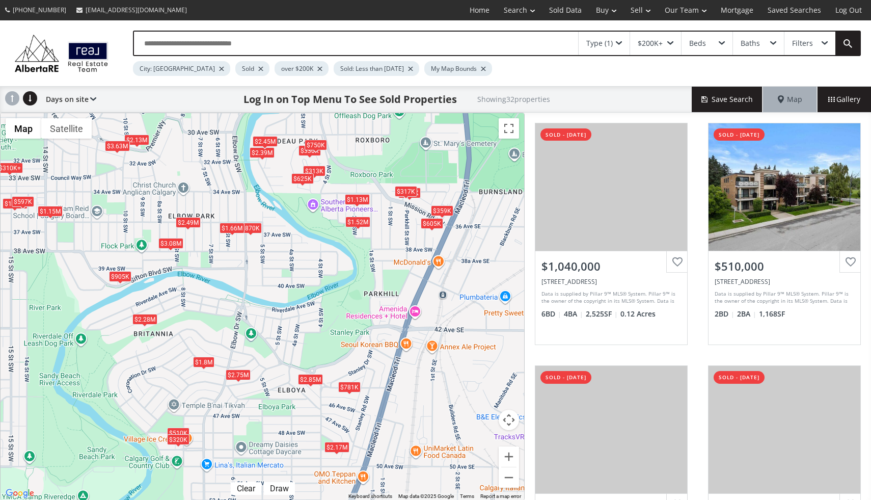
drag, startPoint x: 312, startPoint y: 203, endPoint x: 312, endPoint y: 236, distance: 33.1
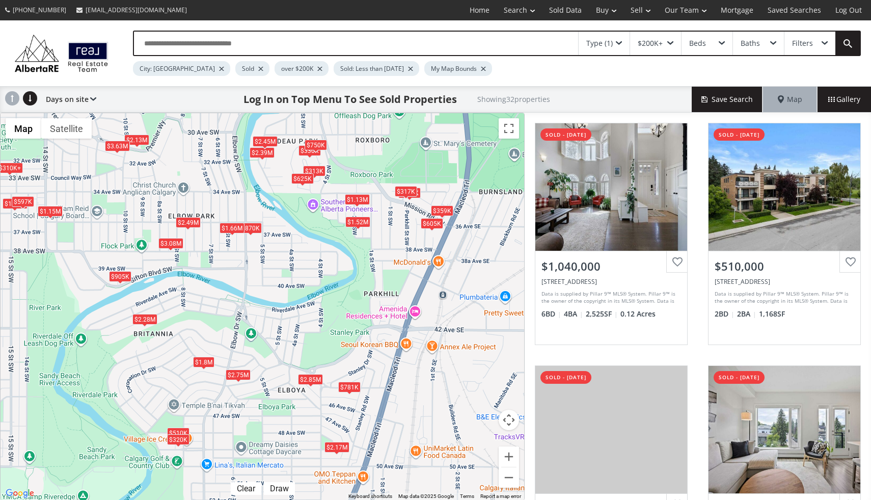
click at [312, 236] on div "← Move left → Move right ↑ Move up ↓ Move down + Zoom in - Zoom out Home Jump l…" at bounding box center [262, 307] width 525 height 388
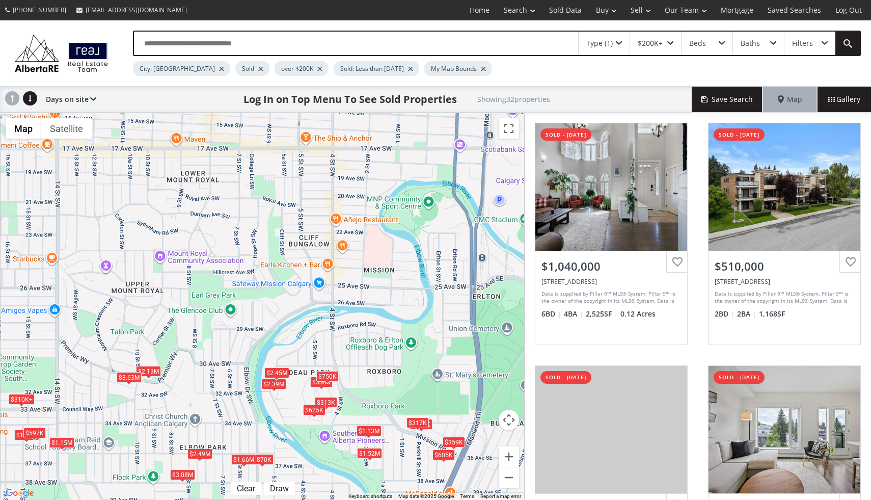
drag, startPoint x: 296, startPoint y: 203, endPoint x: 306, endPoint y: 440, distance: 236.7
click at [306, 440] on div "To navigate, press the arrow keys. $1.04M $510K $1.52M $325K $317K $1.13M $1.15…" at bounding box center [263, 306] width 524 height 387
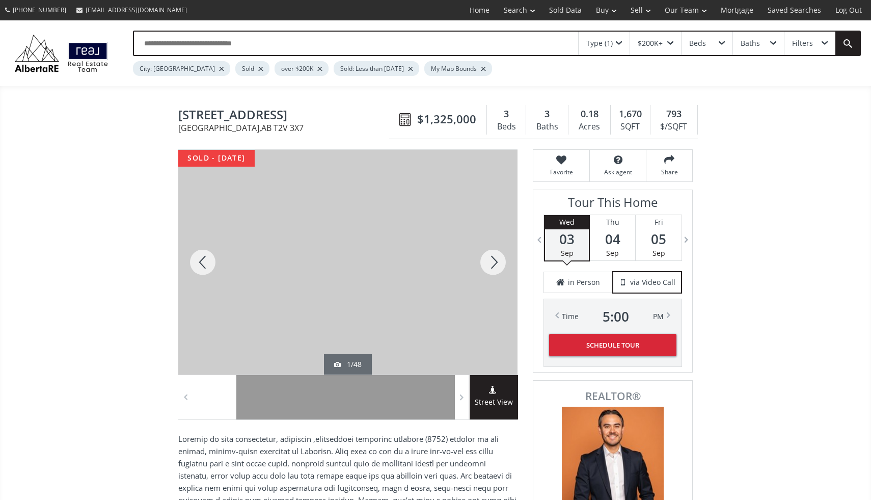
click at [491, 261] on div at bounding box center [493, 262] width 49 height 225
click at [495, 262] on div at bounding box center [493, 262] width 49 height 225
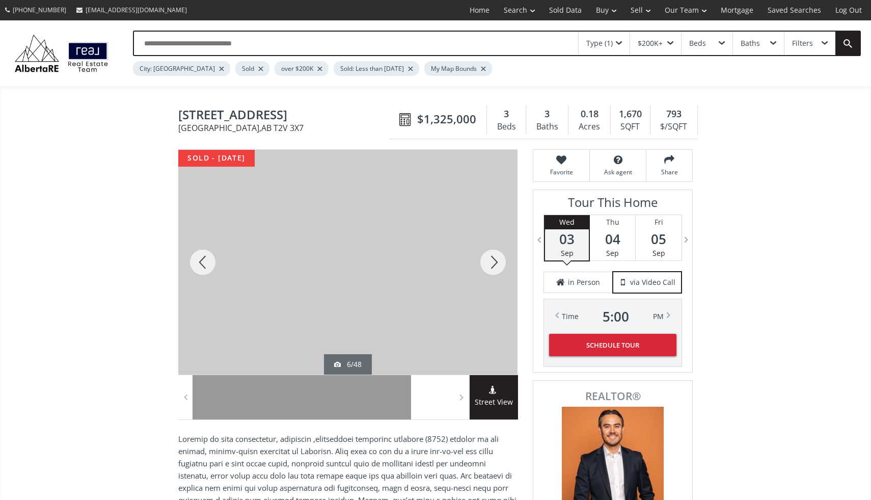
click at [202, 260] on div at bounding box center [202, 262] width 49 height 225
click at [494, 261] on div at bounding box center [493, 262] width 49 height 225
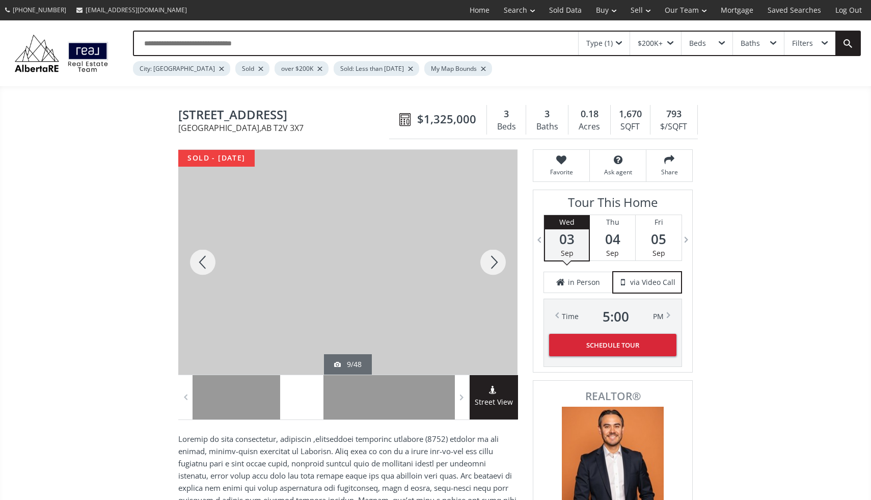
click at [494, 261] on div at bounding box center [493, 262] width 49 height 225
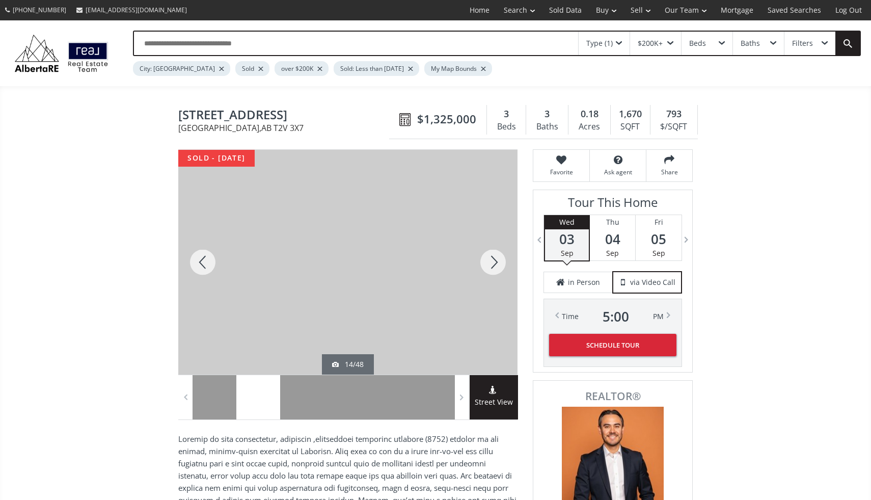
click at [494, 261] on div at bounding box center [493, 262] width 49 height 225
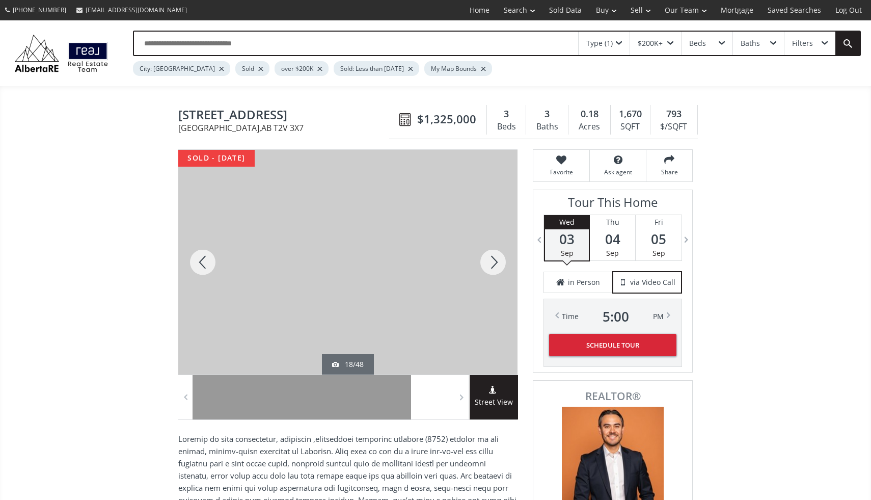
click at [494, 261] on div at bounding box center [493, 262] width 49 height 225
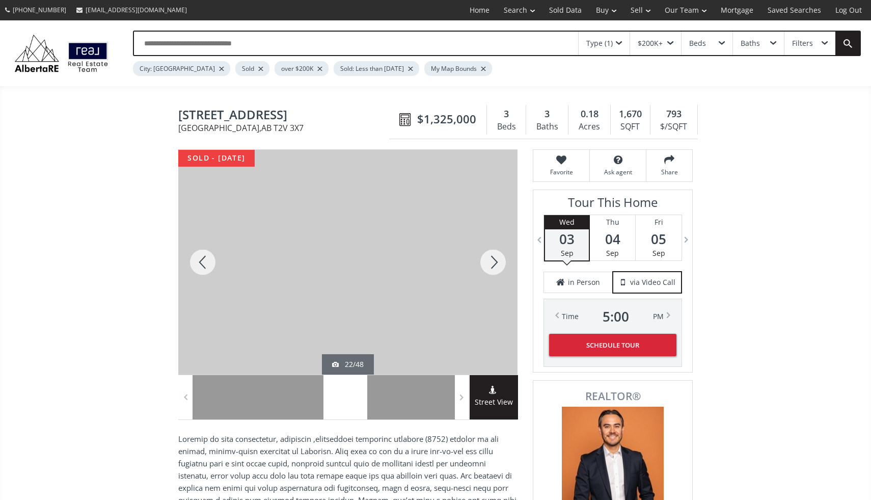
click at [494, 261] on div at bounding box center [493, 262] width 49 height 225
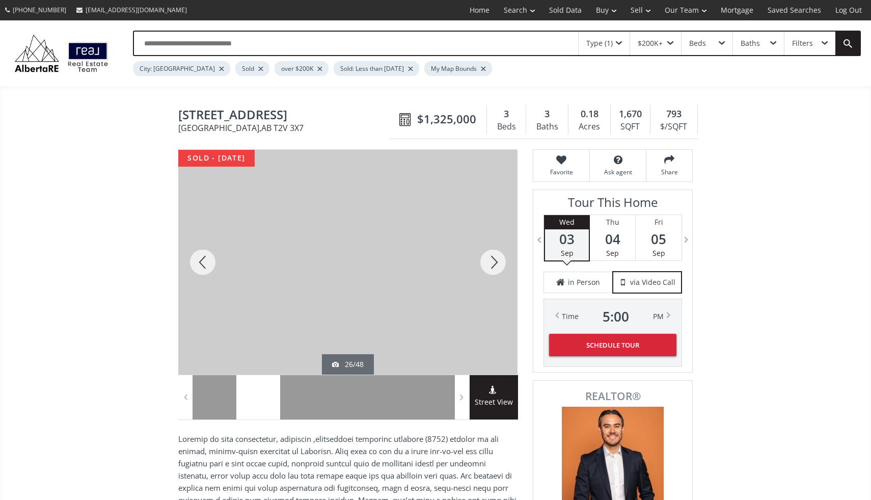
click at [494, 261] on div at bounding box center [493, 262] width 49 height 225
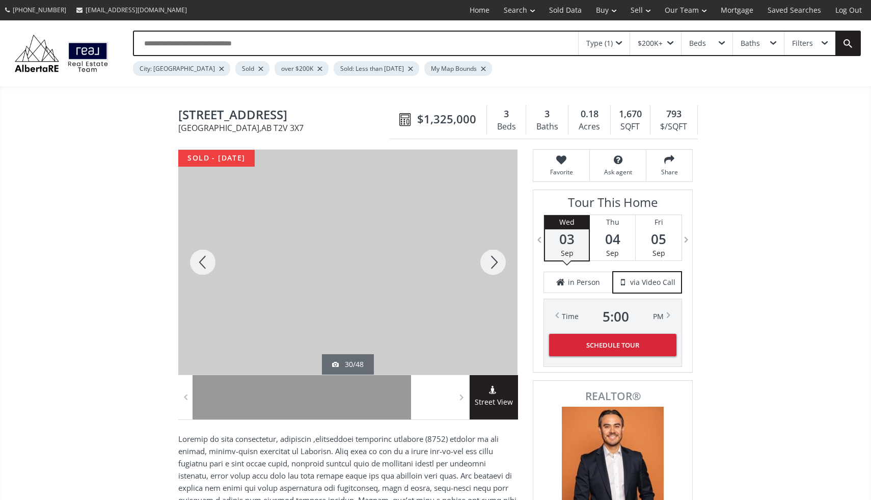
click at [494, 261] on div at bounding box center [493, 262] width 49 height 225
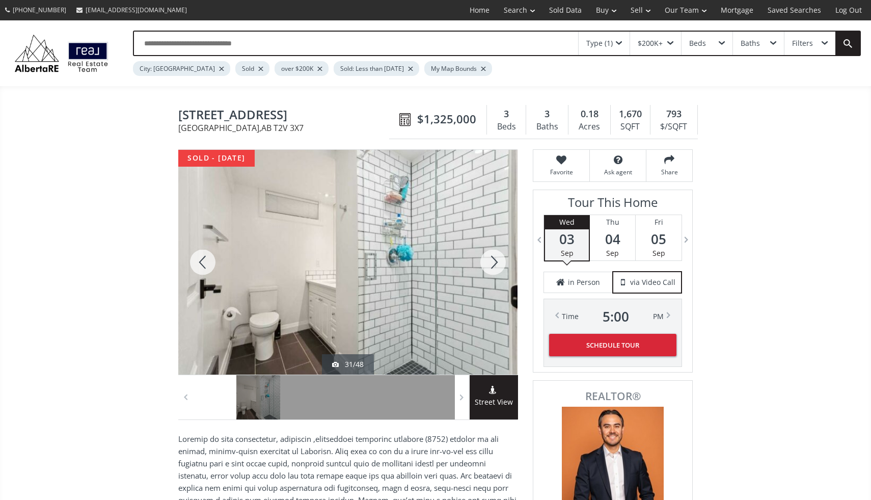
click at [494, 261] on div at bounding box center [493, 262] width 49 height 225
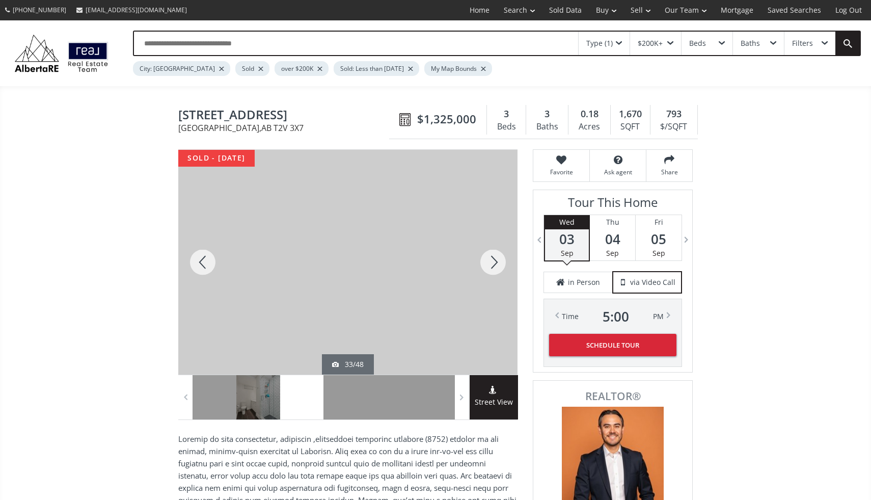
click at [494, 261] on div at bounding box center [493, 262] width 49 height 225
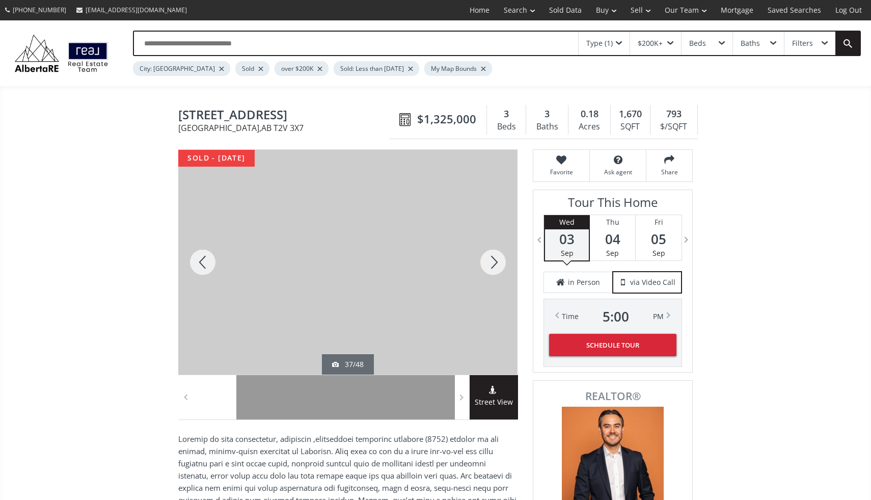
click at [494, 261] on div at bounding box center [493, 262] width 49 height 225
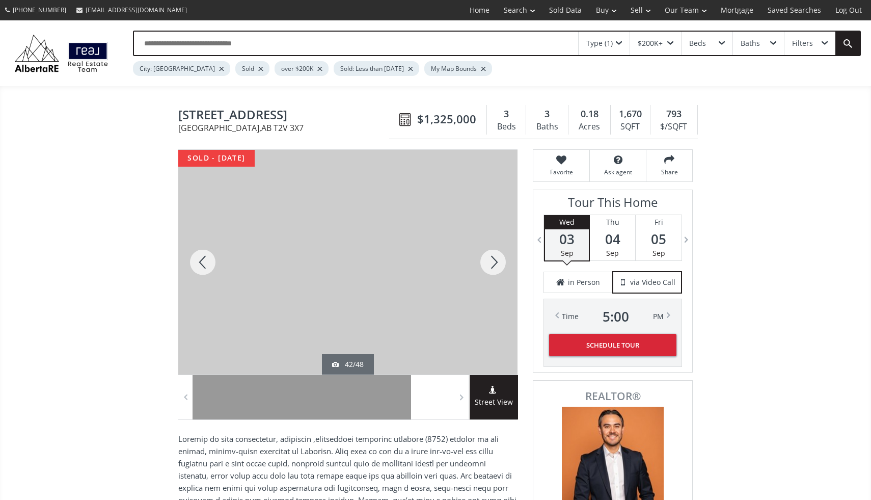
click at [494, 261] on div at bounding box center [493, 262] width 49 height 225
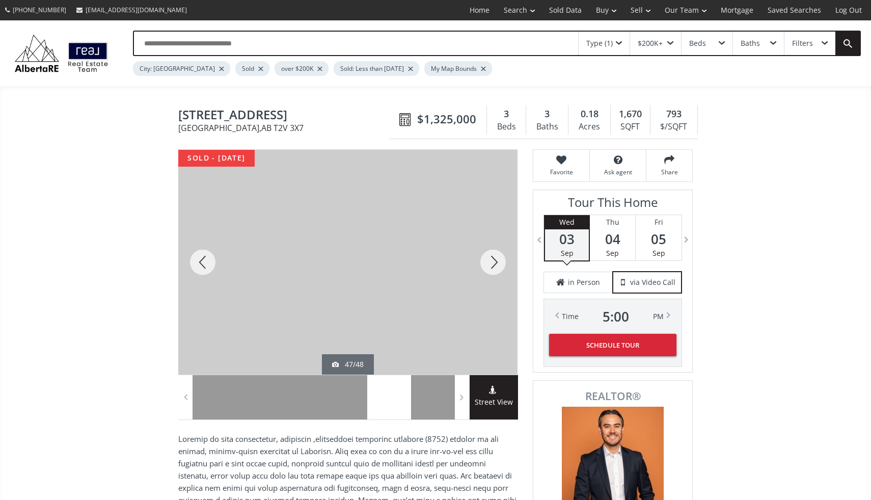
click at [494, 261] on div at bounding box center [493, 262] width 49 height 225
